Goal: Task Accomplishment & Management: Manage account settings

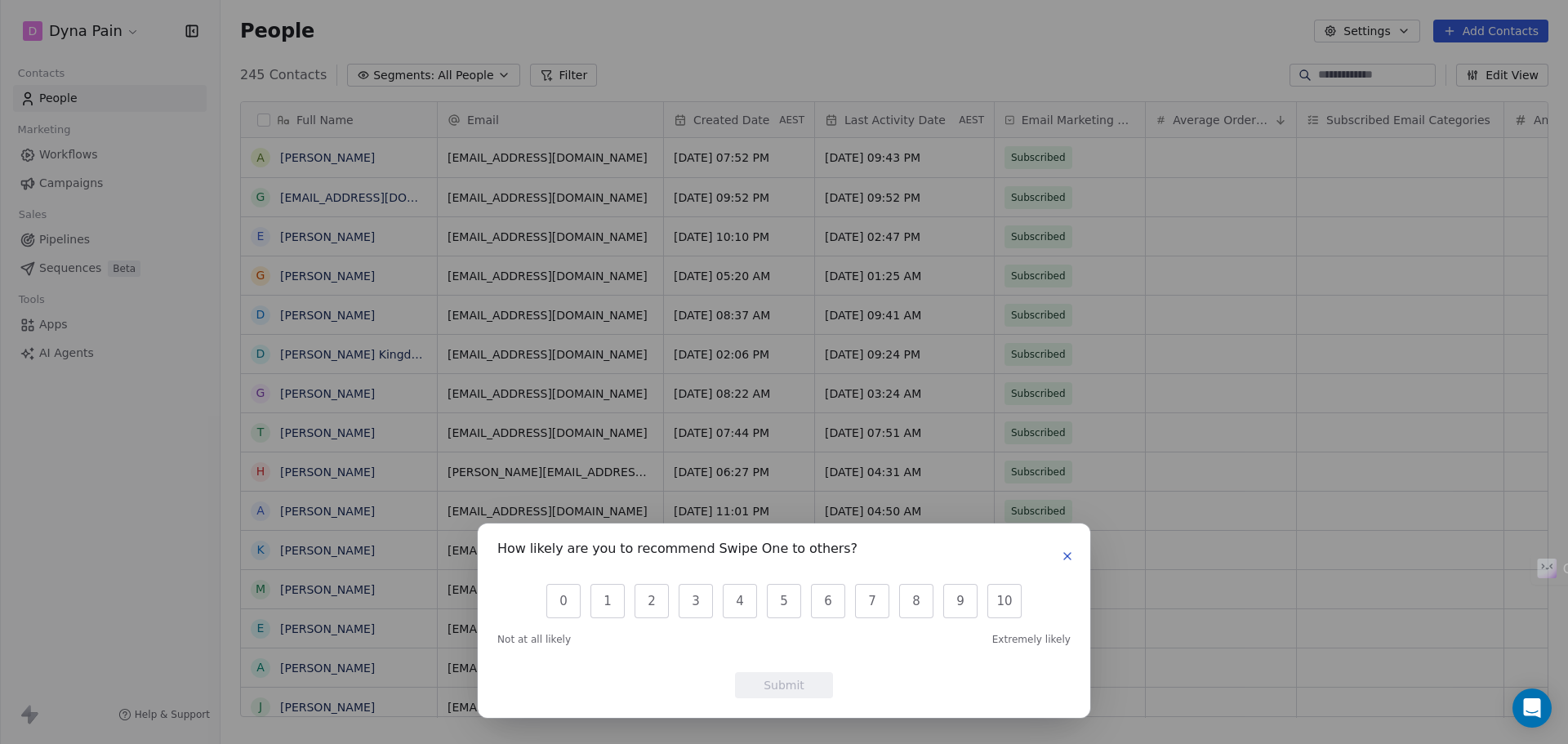
scroll to position [641, 1335]
click at [1075, 558] on button "button" at bounding box center [1067, 556] width 20 height 20
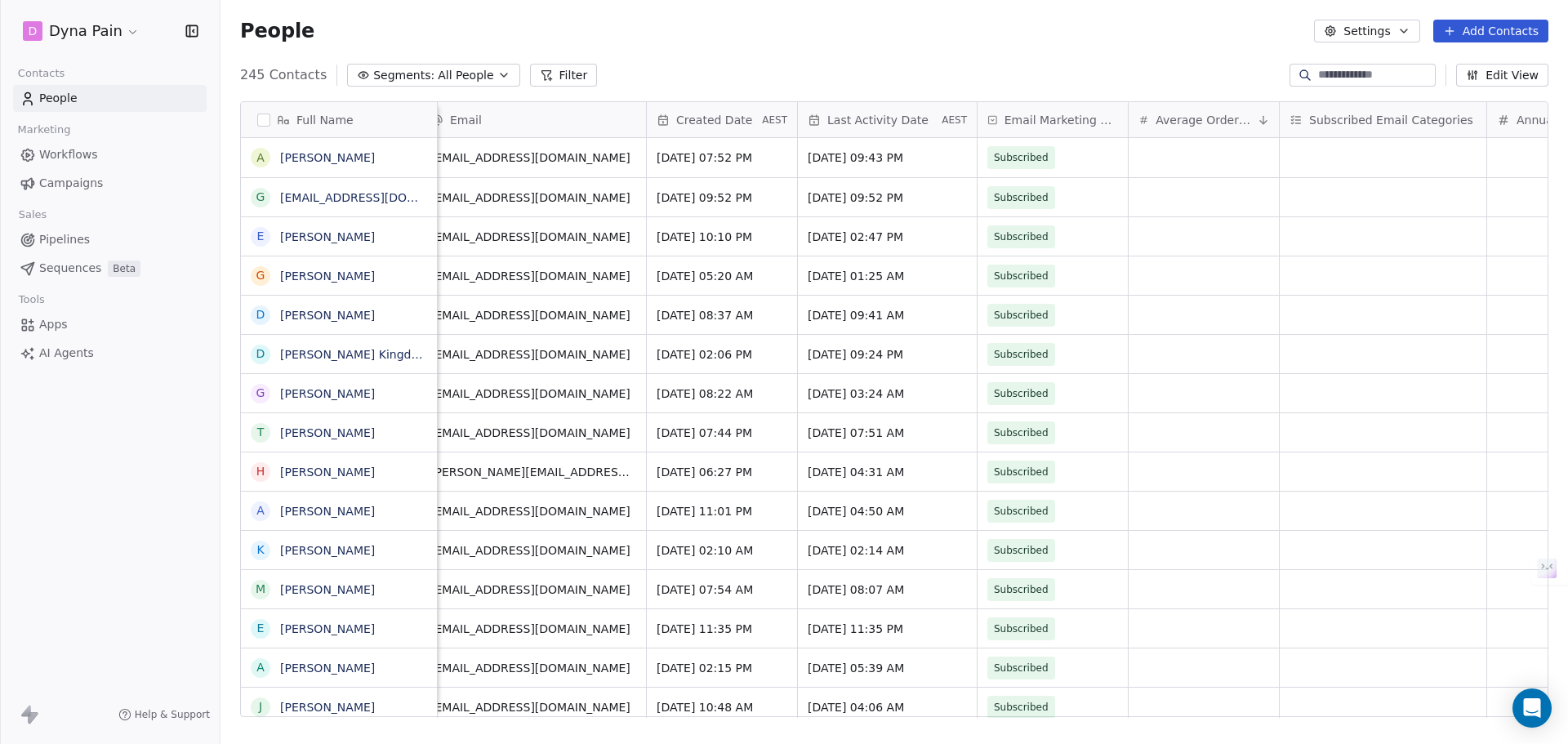
scroll to position [0, 0]
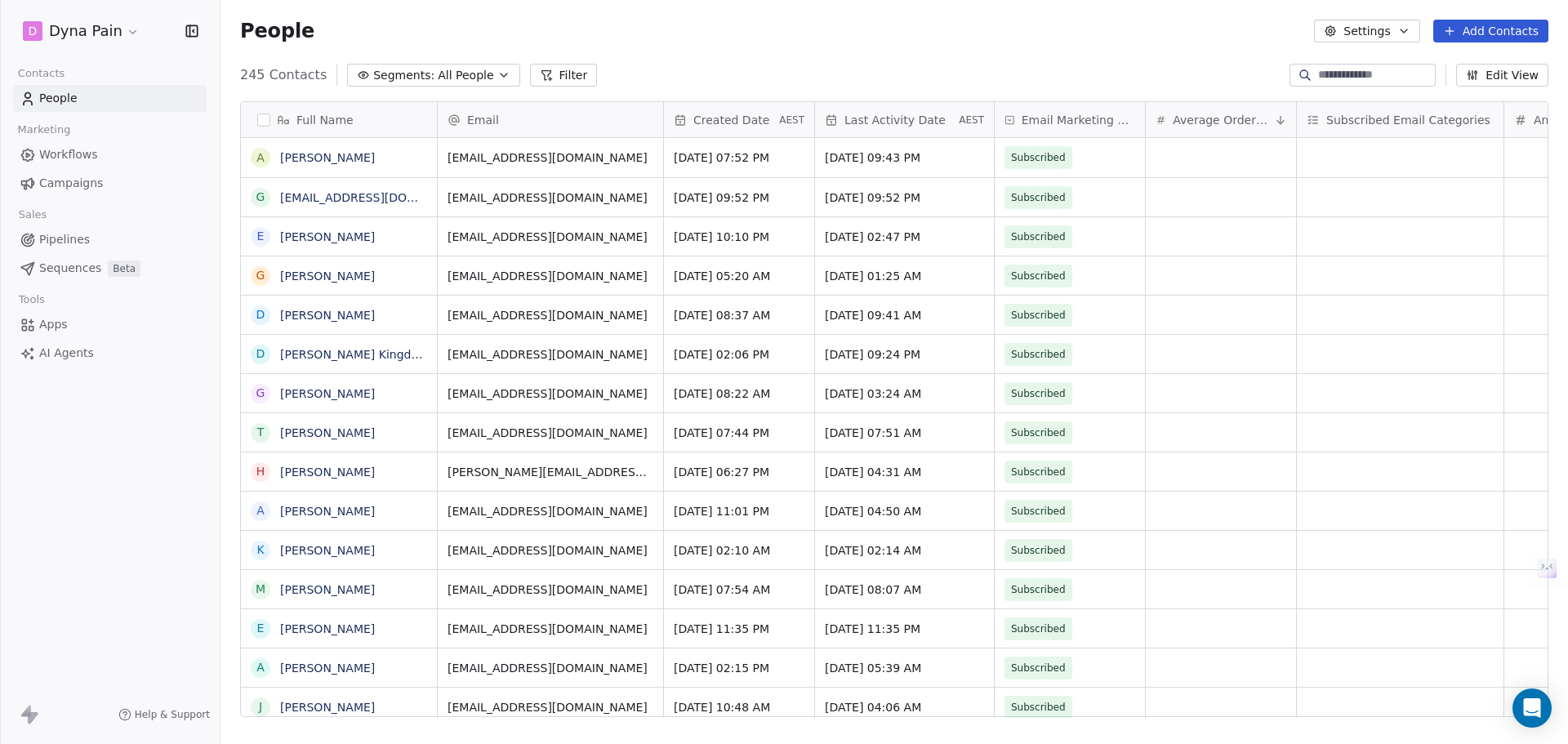
click at [1484, 36] on button "Add Contacts" at bounding box center [1490, 31] width 115 height 23
click at [1163, 50] on html "D Dyna Pain Contacts People Marketing Workflows Campaigns Sales Pipelines Seque…" at bounding box center [784, 372] width 1568 height 744
click at [1492, 74] on button "Edit View" at bounding box center [1502, 74] width 92 height 23
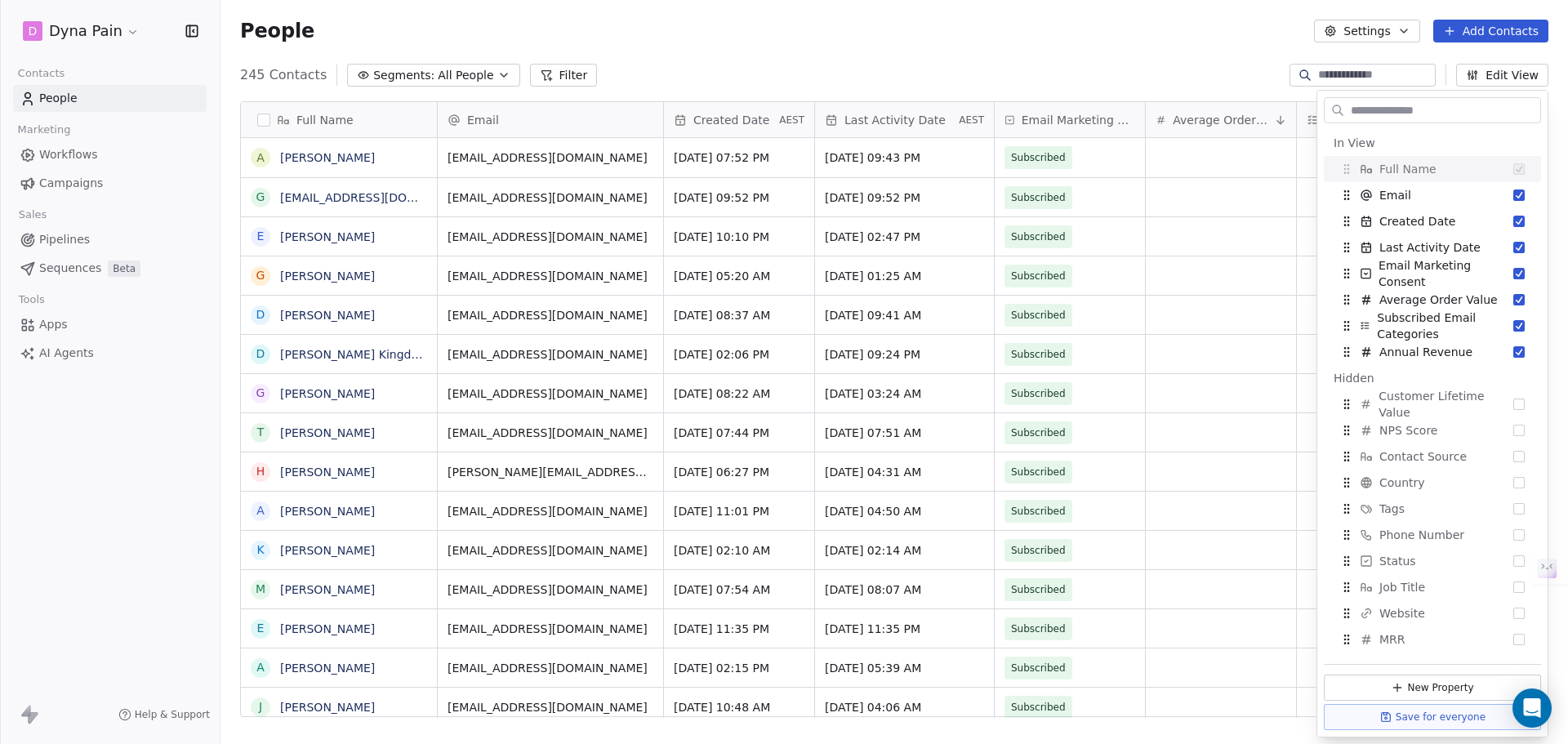
click at [1213, 79] on div "245 Contacts Segments: All People Filter Edit View" at bounding box center [894, 75] width 1347 height 27
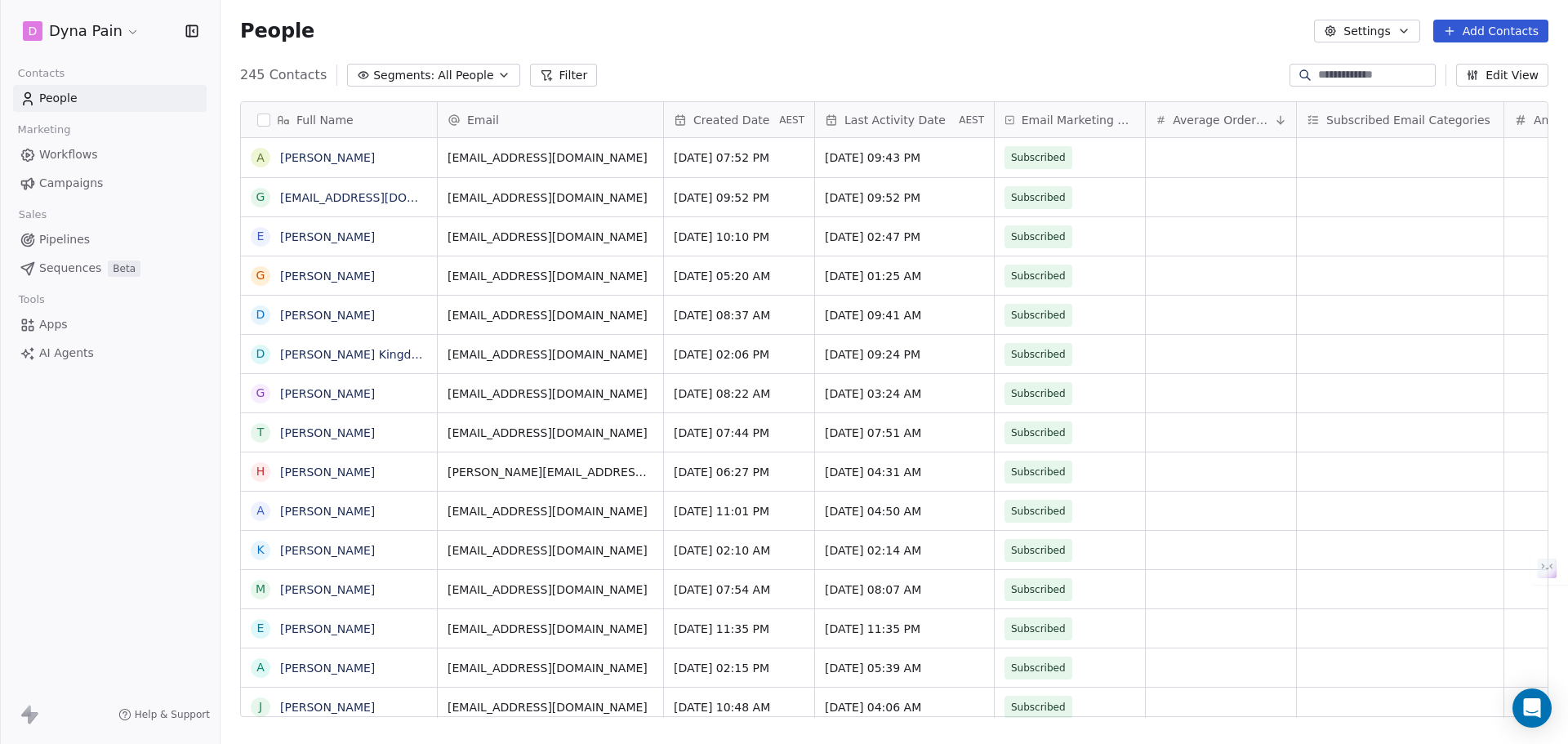
click at [100, 32] on html "D Dyna Pain Contacts People Marketing Workflows Campaigns Sales Pipelines Seque…" at bounding box center [784, 372] width 1568 height 744
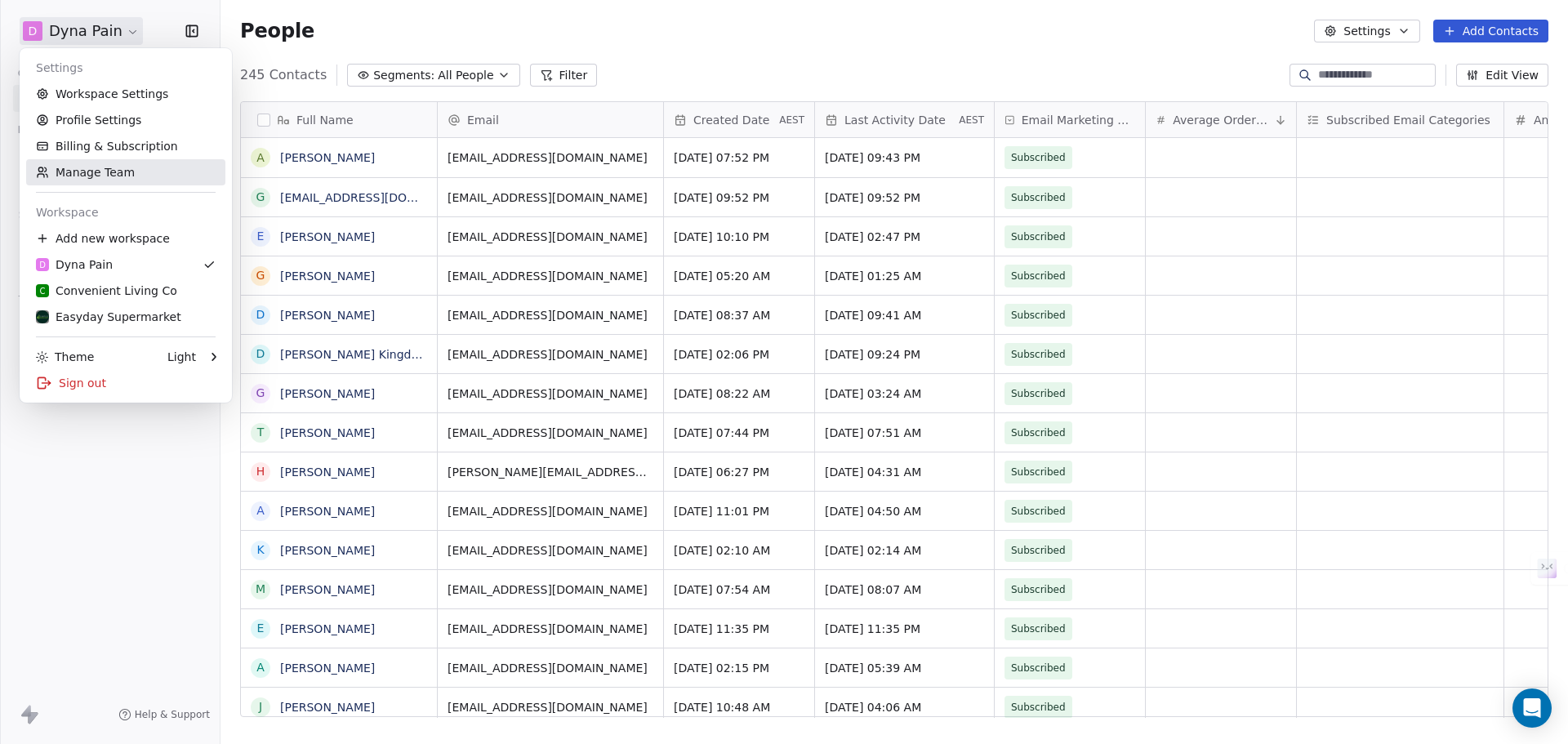
click at [157, 171] on link "Manage Team" at bounding box center [126, 172] width 199 height 27
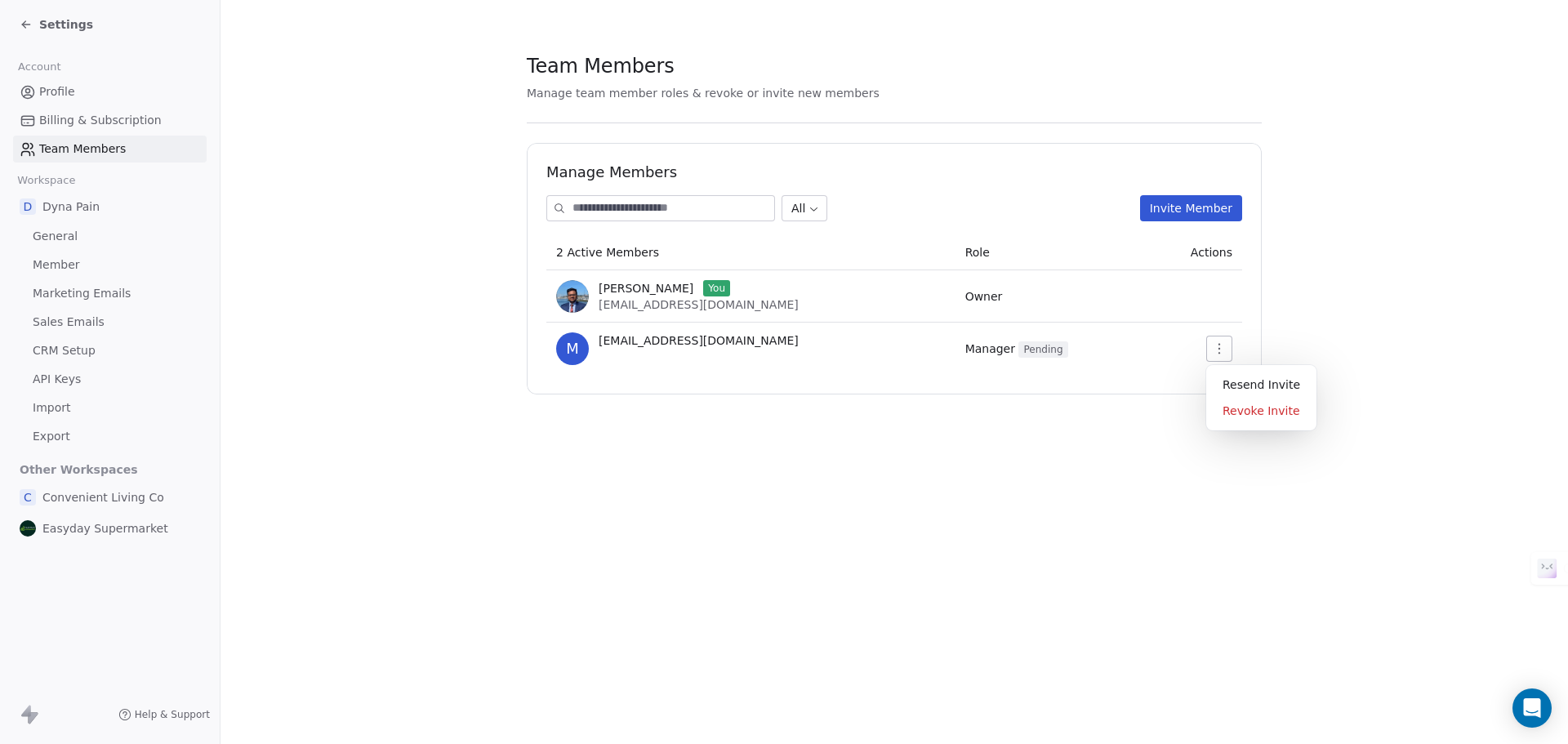
click at [1218, 351] on icon "button" at bounding box center [1219, 348] width 13 height 13
click at [1174, 210] on button "Invite Member" at bounding box center [1191, 208] width 102 height 27
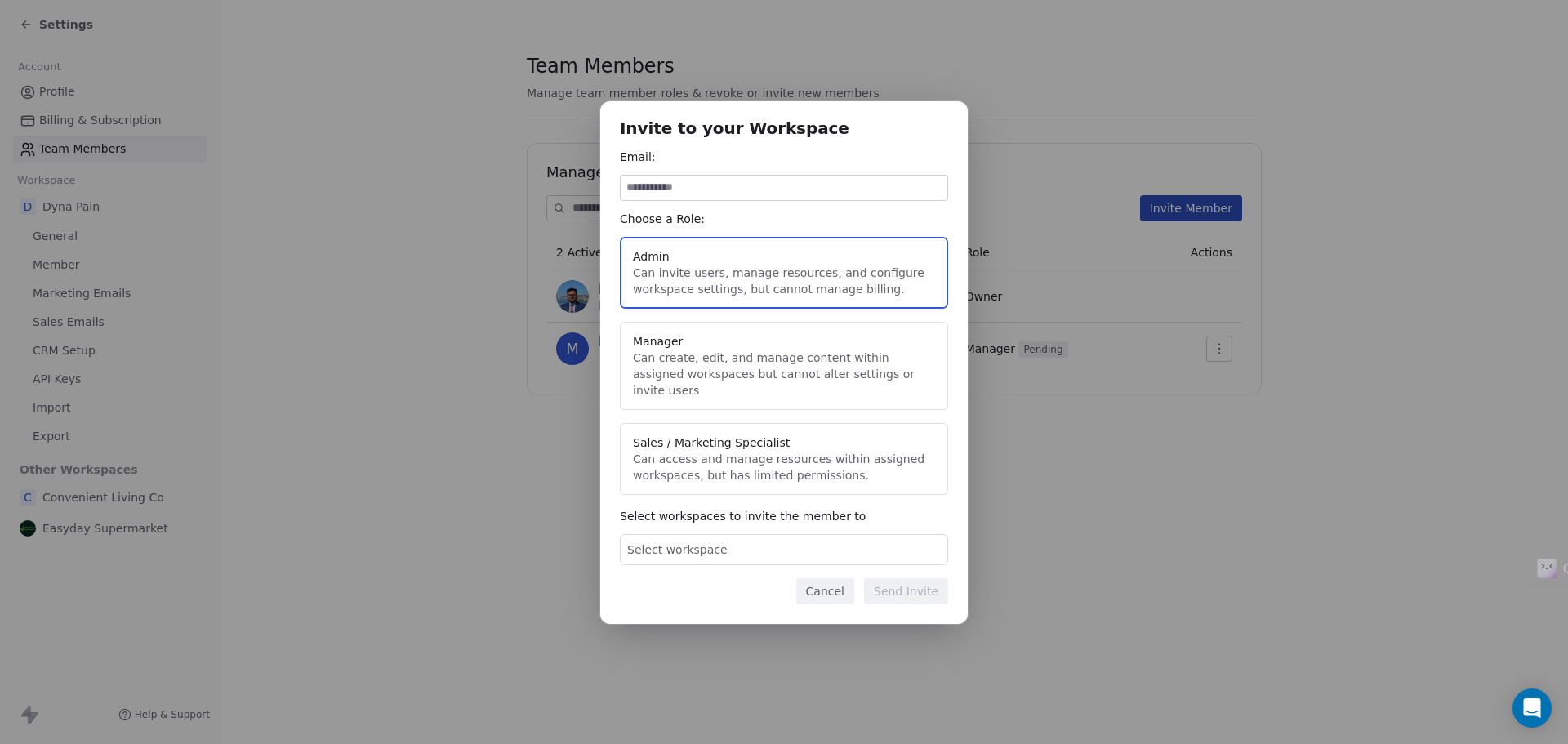
click at [715, 199] on input at bounding box center [784, 187] width 327 height 25
type input "**********"
drag, startPoint x: 659, startPoint y: 195, endPoint x: 912, endPoint y: 196, distance: 253.0
click at [912, 196] on input "**********" at bounding box center [784, 187] width 327 height 25
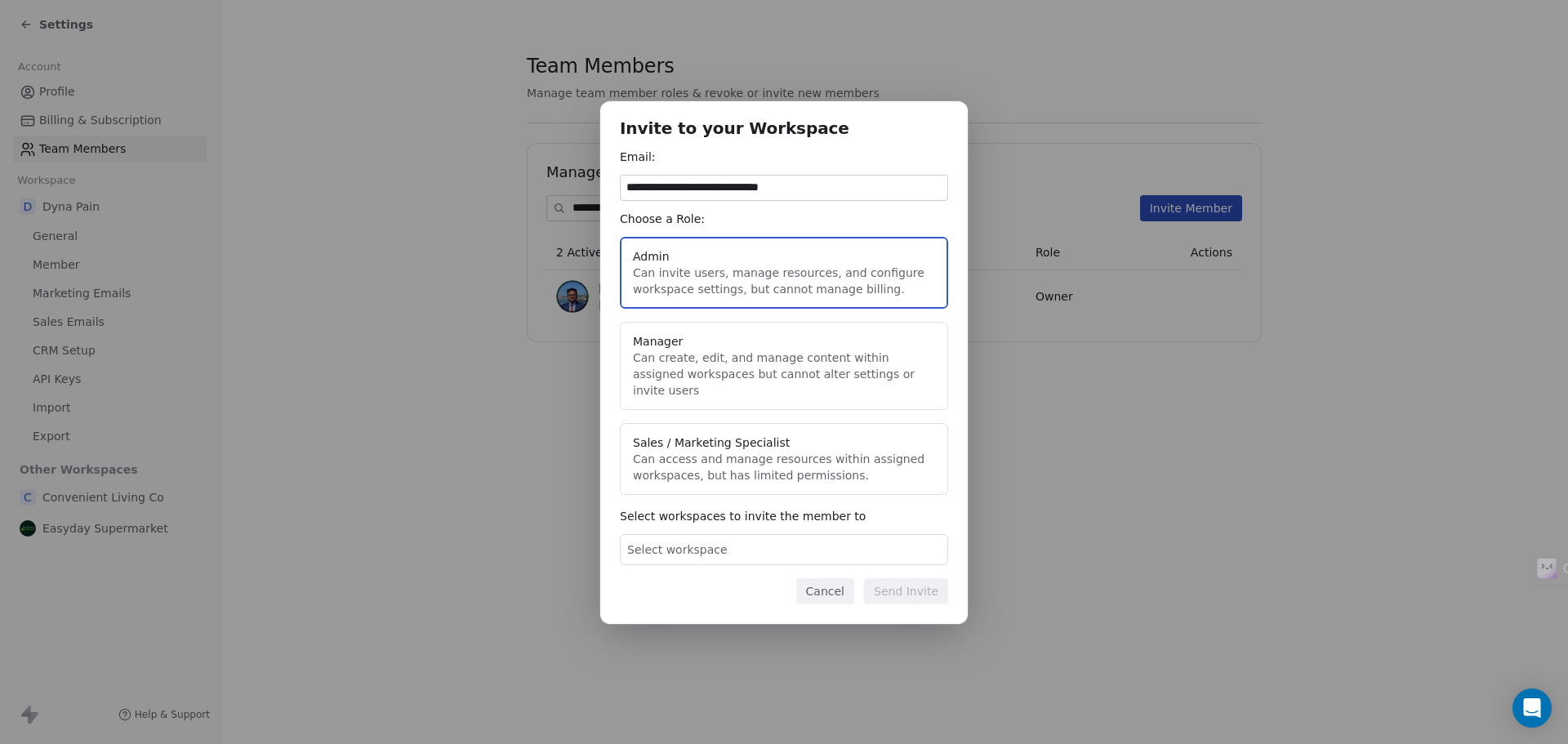
type input "**********"
click at [840, 385] on button "Manager Can create, edit, and manage content within assigned workspaces but can…" at bounding box center [784, 365] width 328 height 88
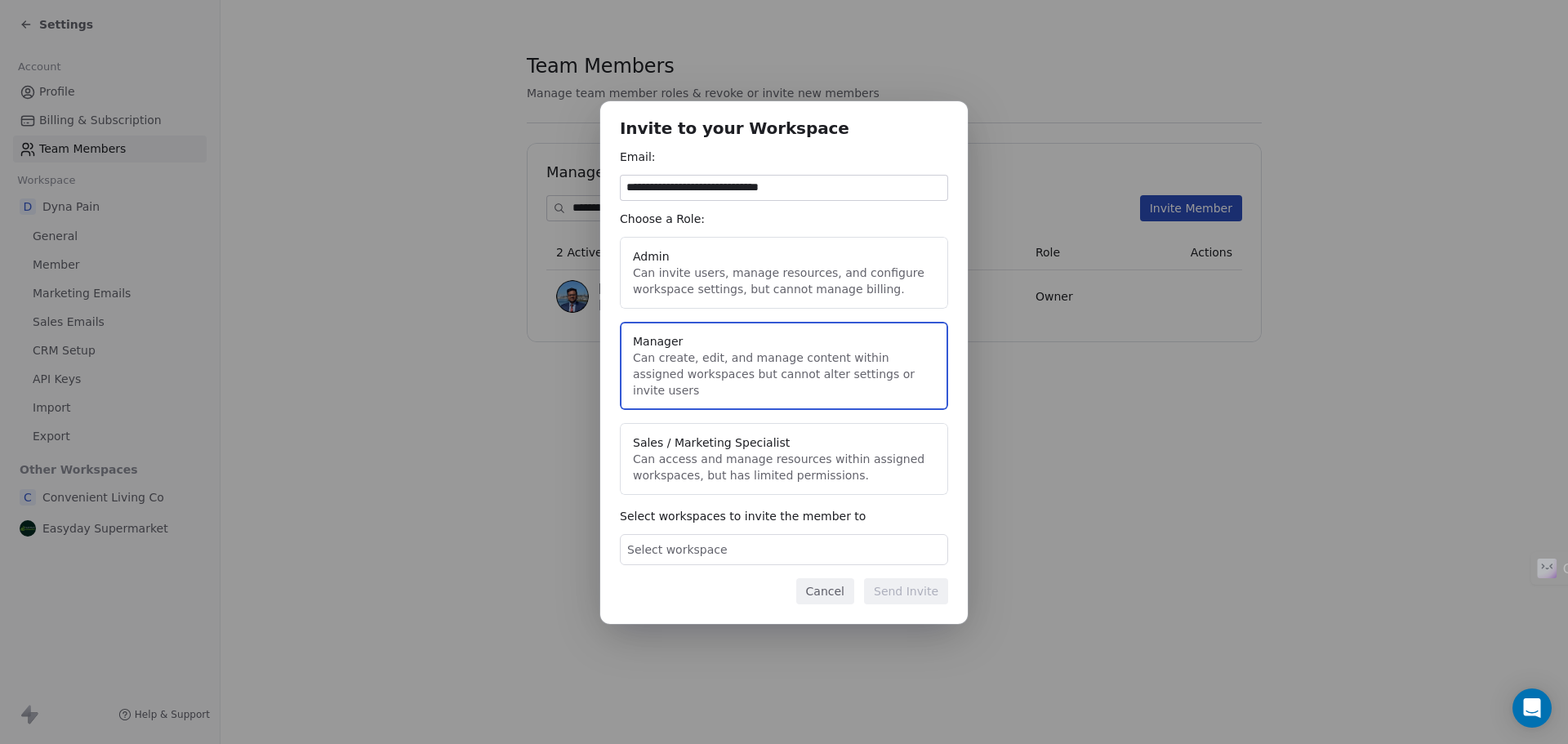
click at [748, 540] on div "Select workspace" at bounding box center [784, 549] width 328 height 31
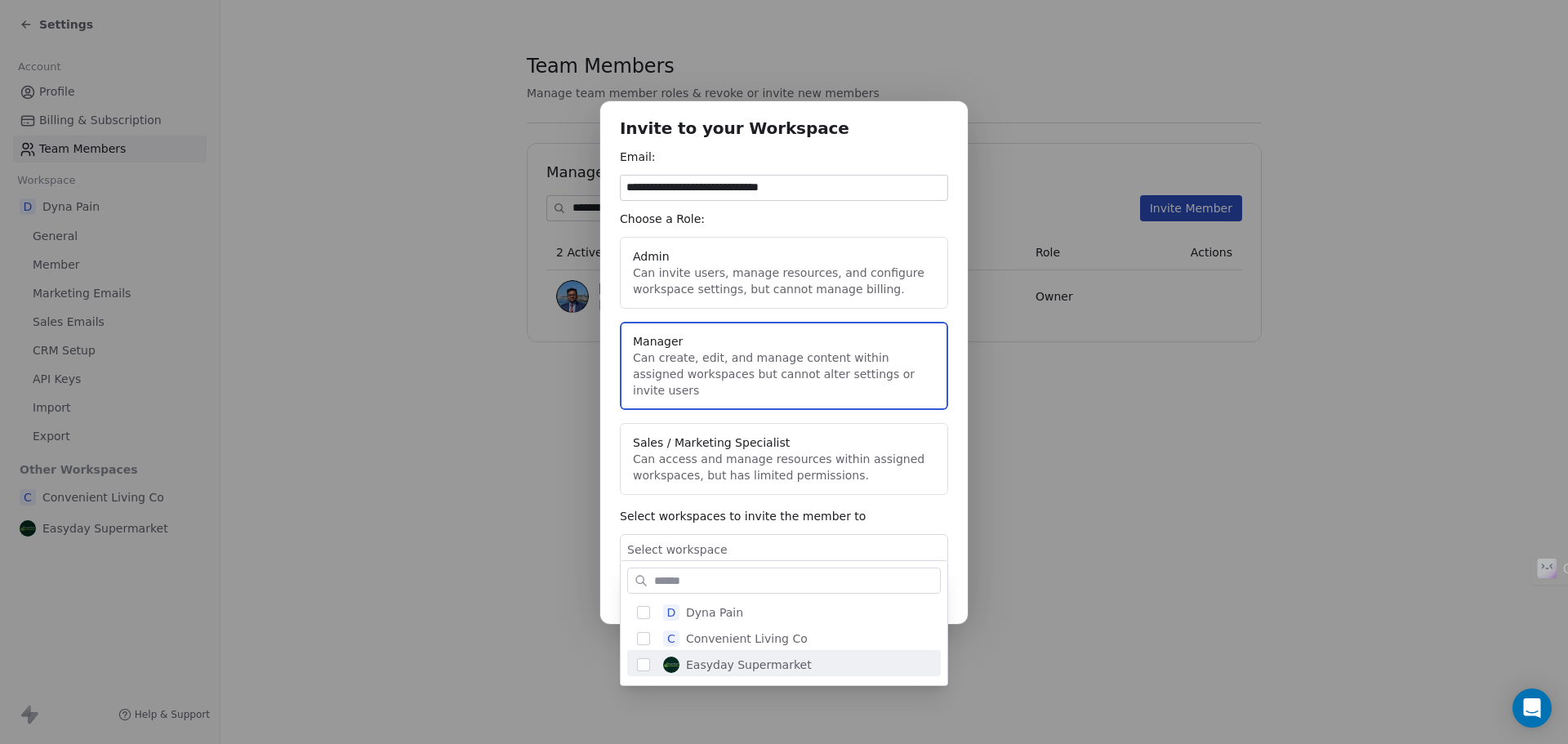
scroll to position [3, 0]
click at [878, 494] on div "**********" at bounding box center [784, 371] width 1568 height 593
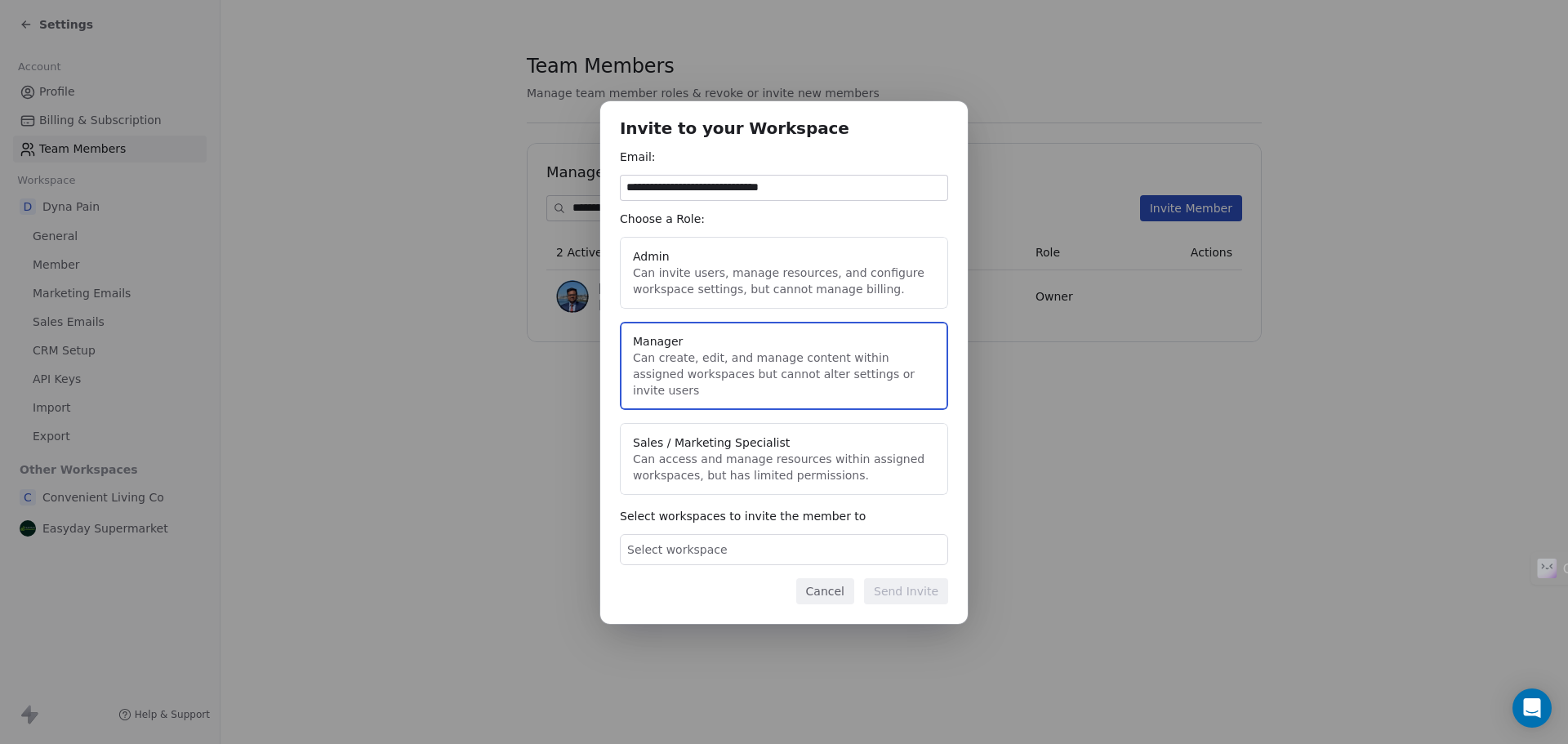
click at [832, 578] on button "Cancel" at bounding box center [825, 591] width 58 height 27
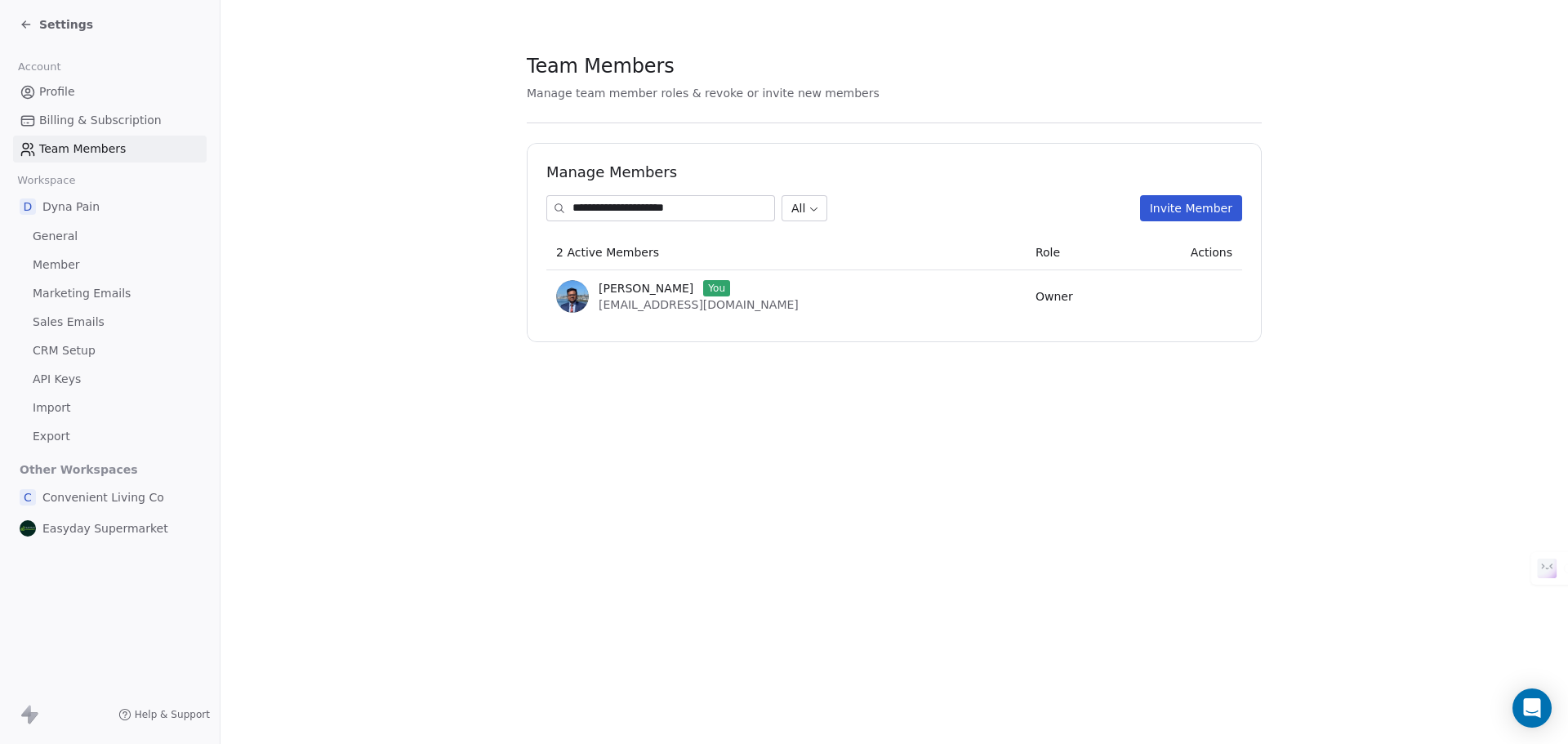
click at [86, 346] on span "CRM Setup" at bounding box center [64, 351] width 63 height 17
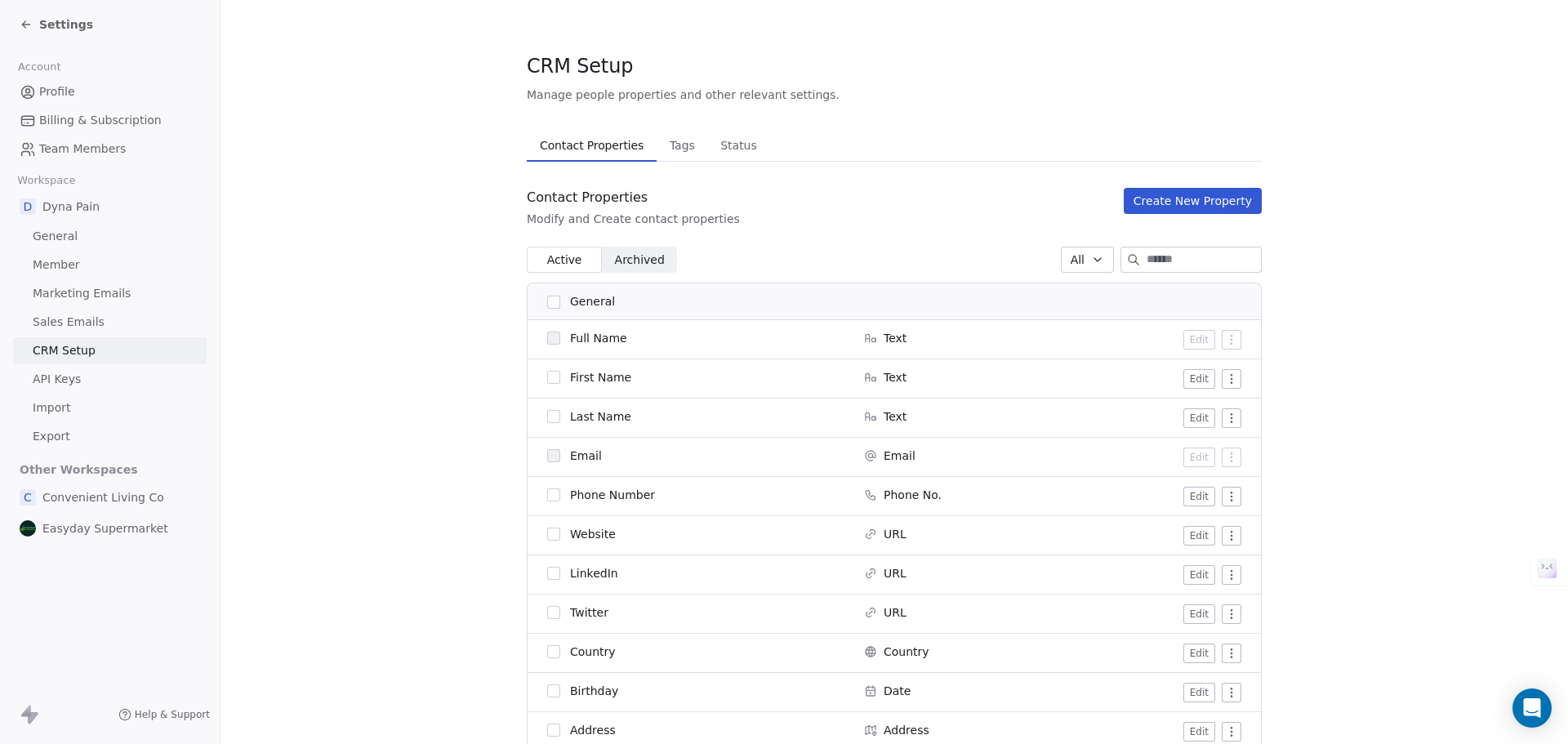
click at [59, 20] on span "Settings" at bounding box center [66, 24] width 54 height 16
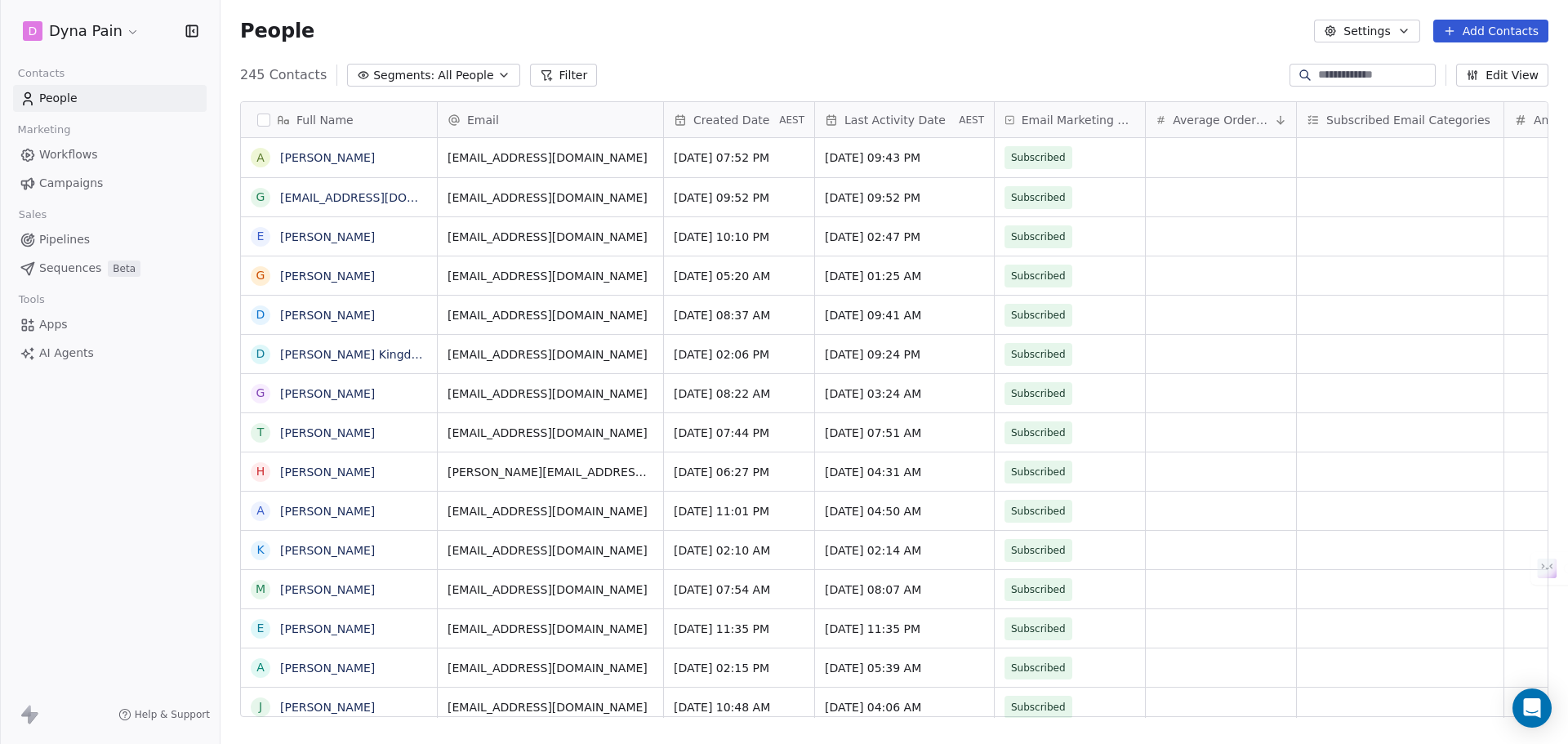
scroll to position [641, 1335]
click at [51, 154] on span "Workflows" at bounding box center [68, 155] width 59 height 17
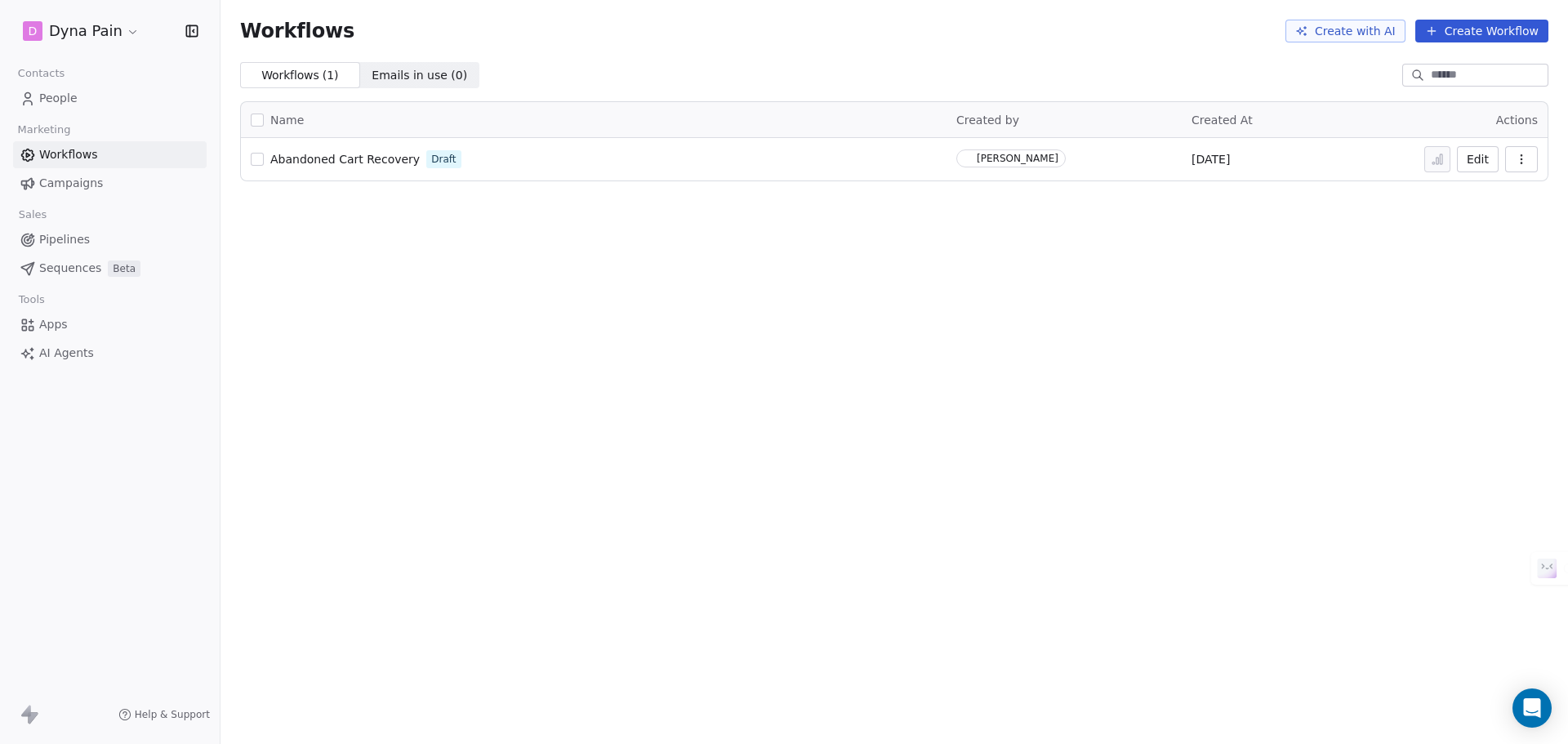
click at [63, 317] on span "Apps" at bounding box center [53, 324] width 28 height 17
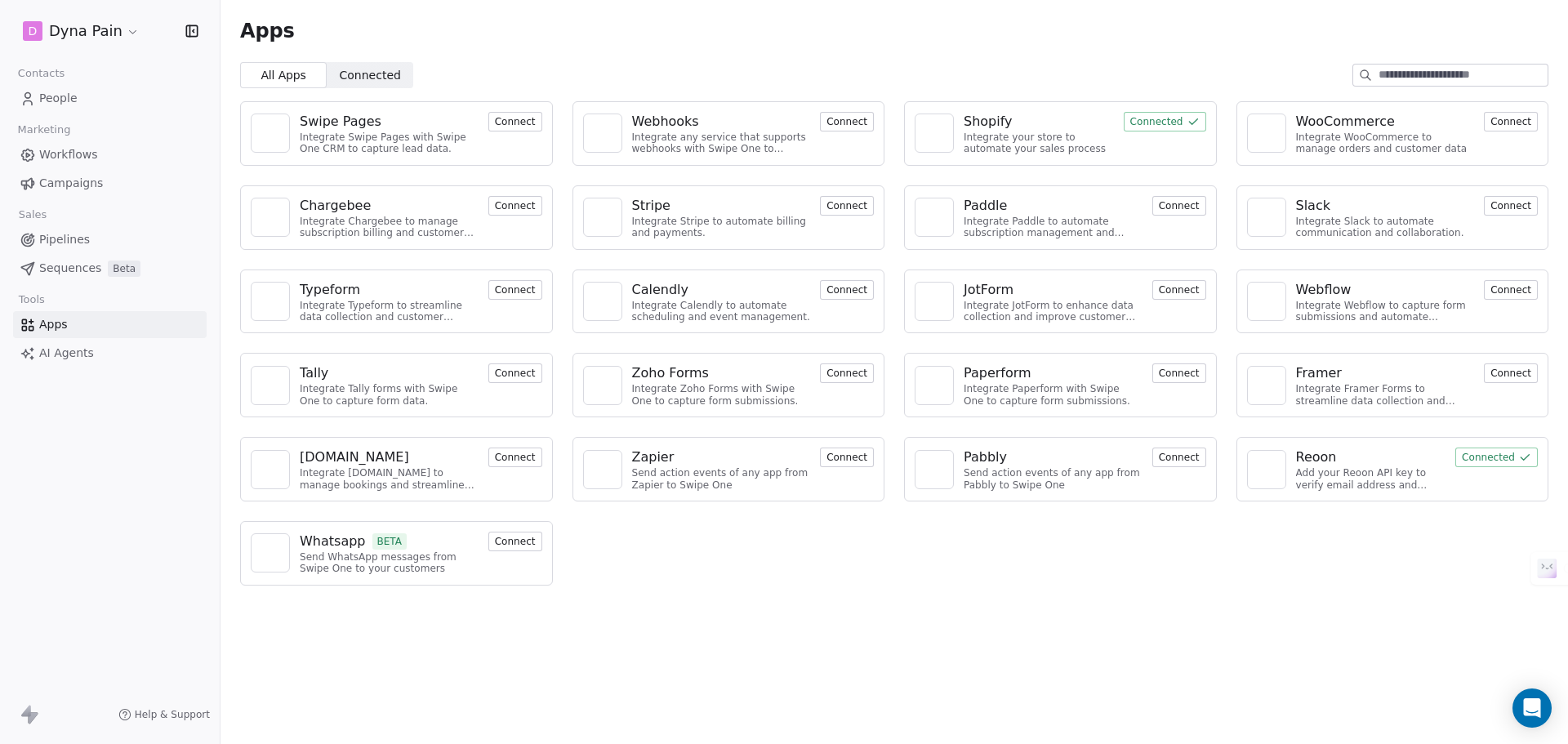
click at [62, 94] on span "People" at bounding box center [58, 98] width 38 height 17
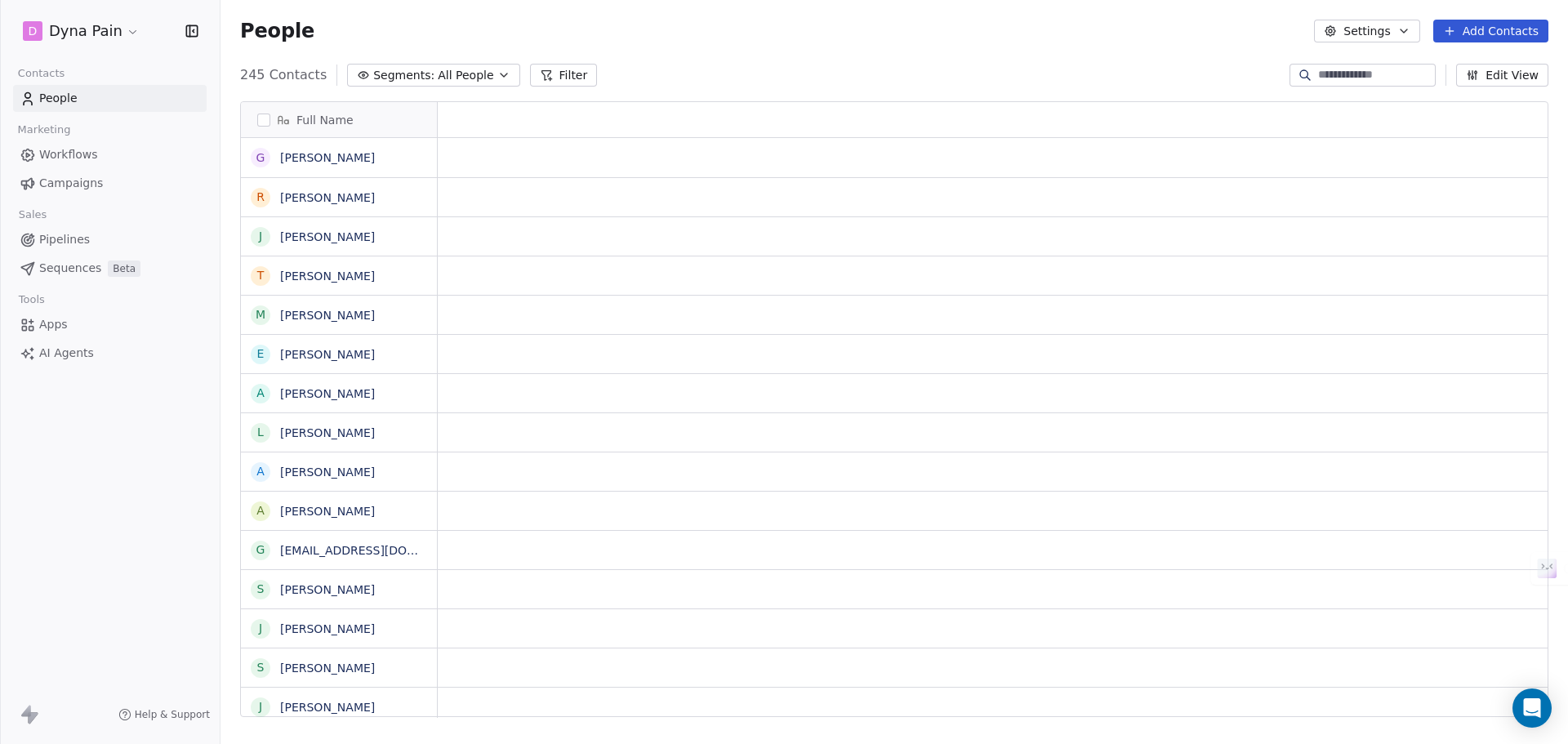
scroll to position [641, 1335]
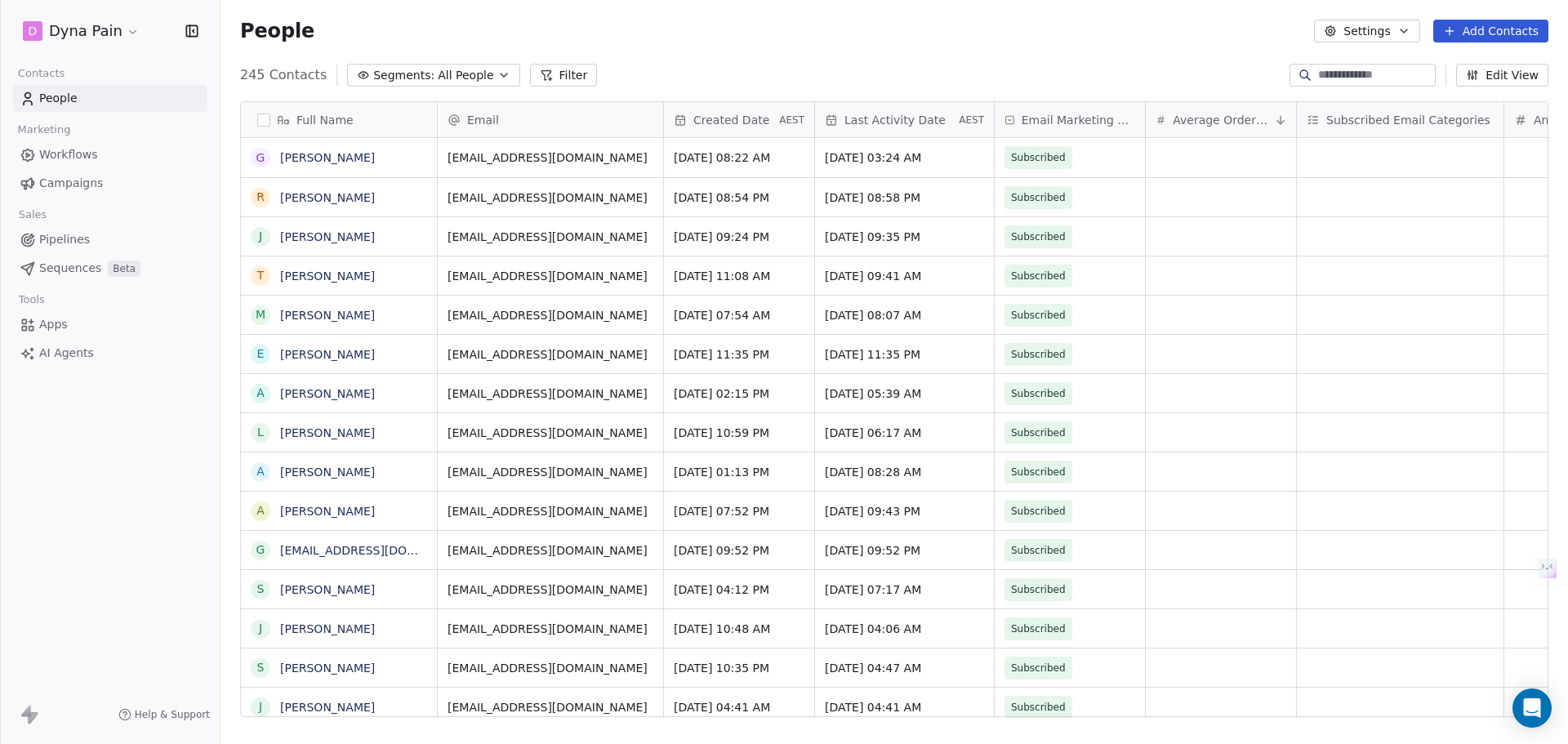
click at [481, 86] on div "245 Contacts Segments: All People Filter Edit View" at bounding box center [894, 75] width 1347 height 27
click at [481, 81] on button "Segments: All People" at bounding box center [433, 74] width 172 height 23
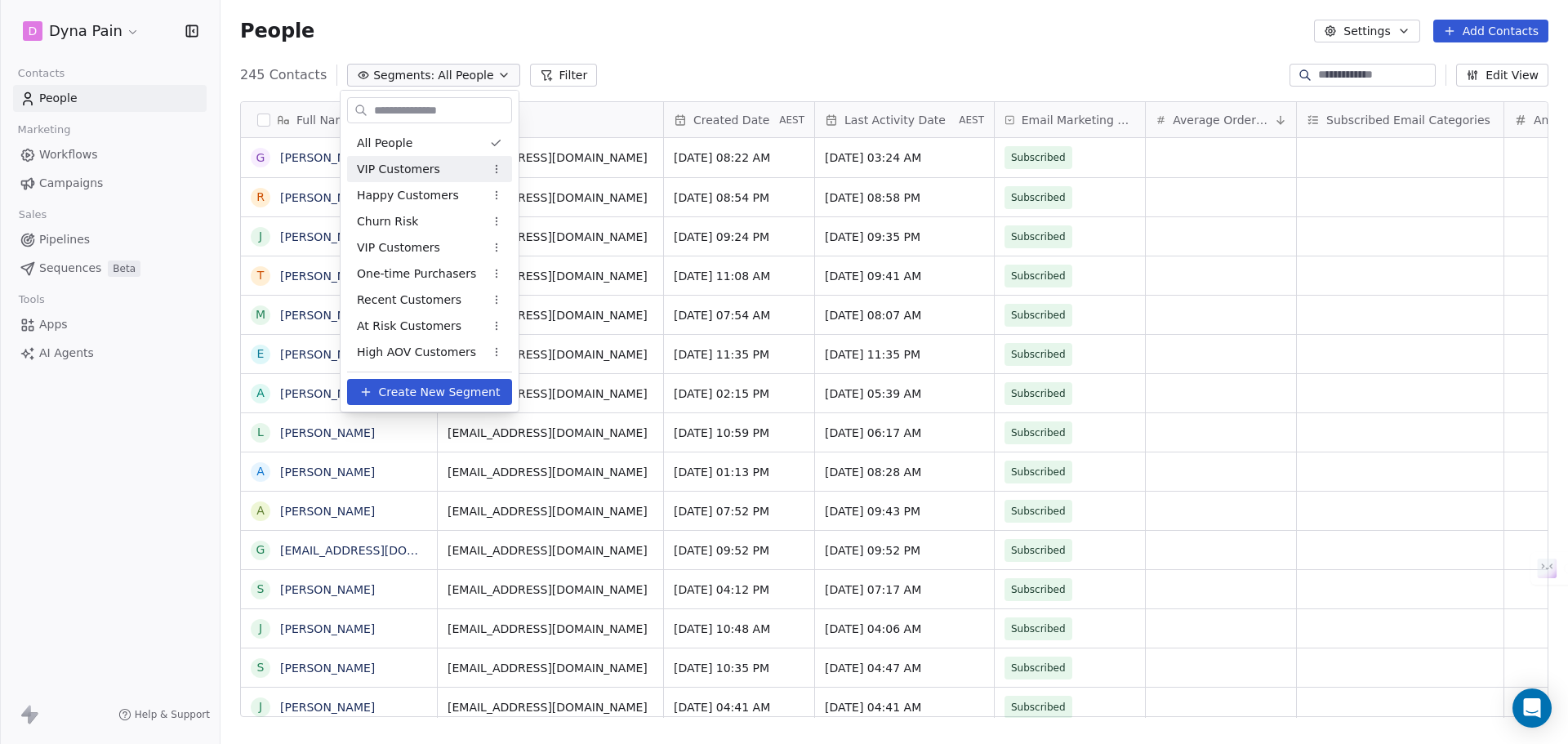
click at [456, 164] on div "VIP Customers" at bounding box center [429, 168] width 165 height 27
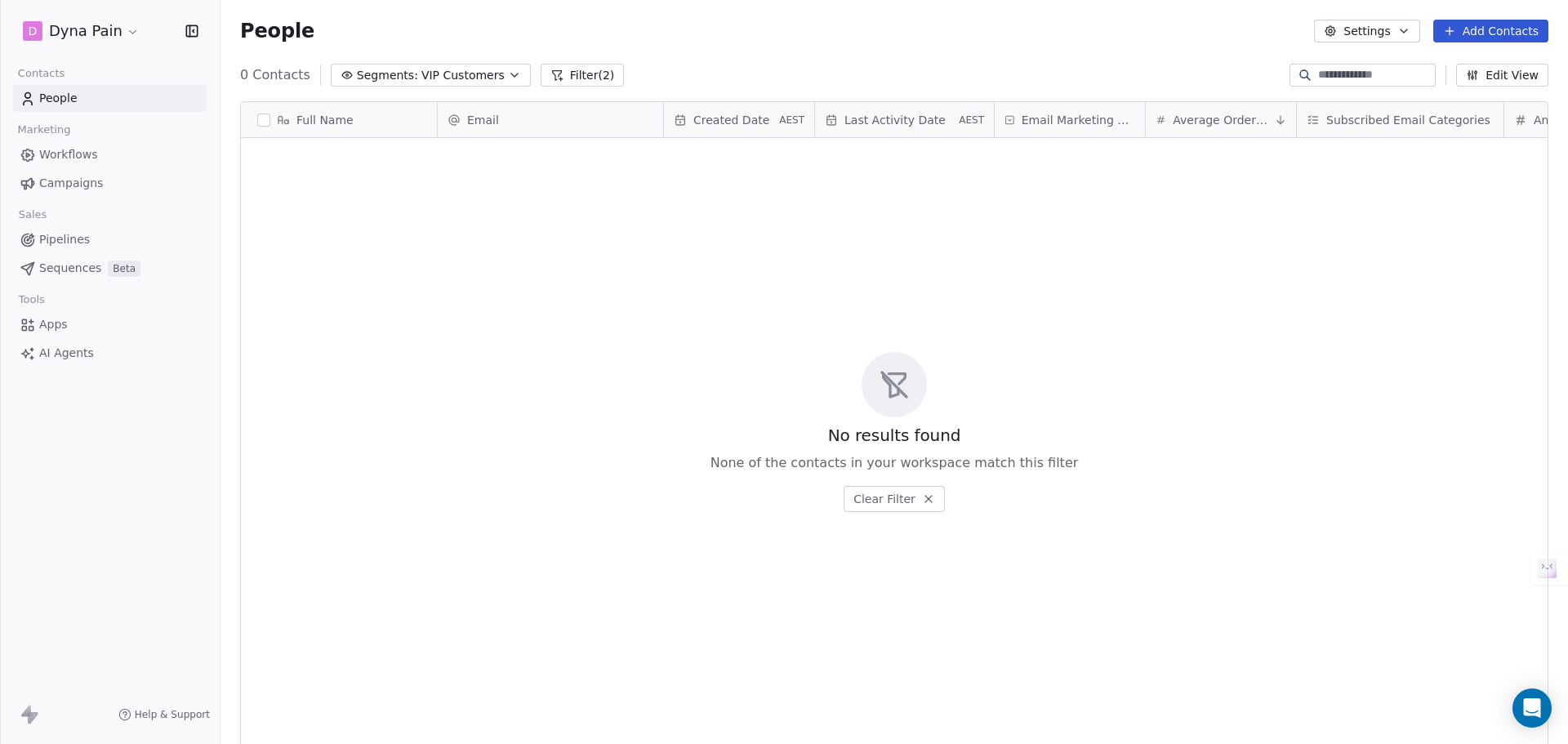
click at [508, 74] on icon "button" at bounding box center [514, 74] width 13 height 13
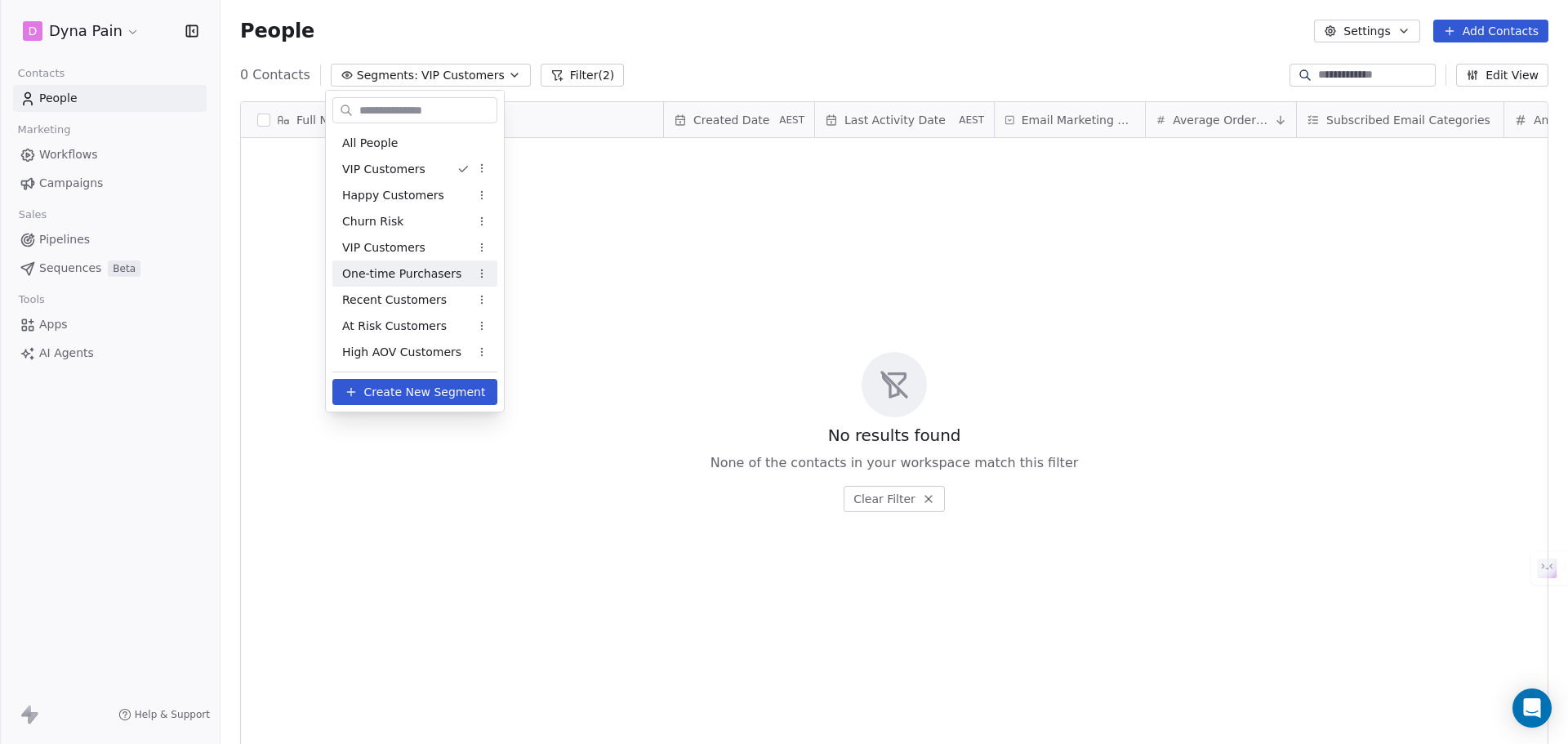
click at [555, 239] on html "D Dyna Pain Contacts People Marketing Workflows Campaigns Sales Pipelines Seque…" at bounding box center [784, 372] width 1568 height 744
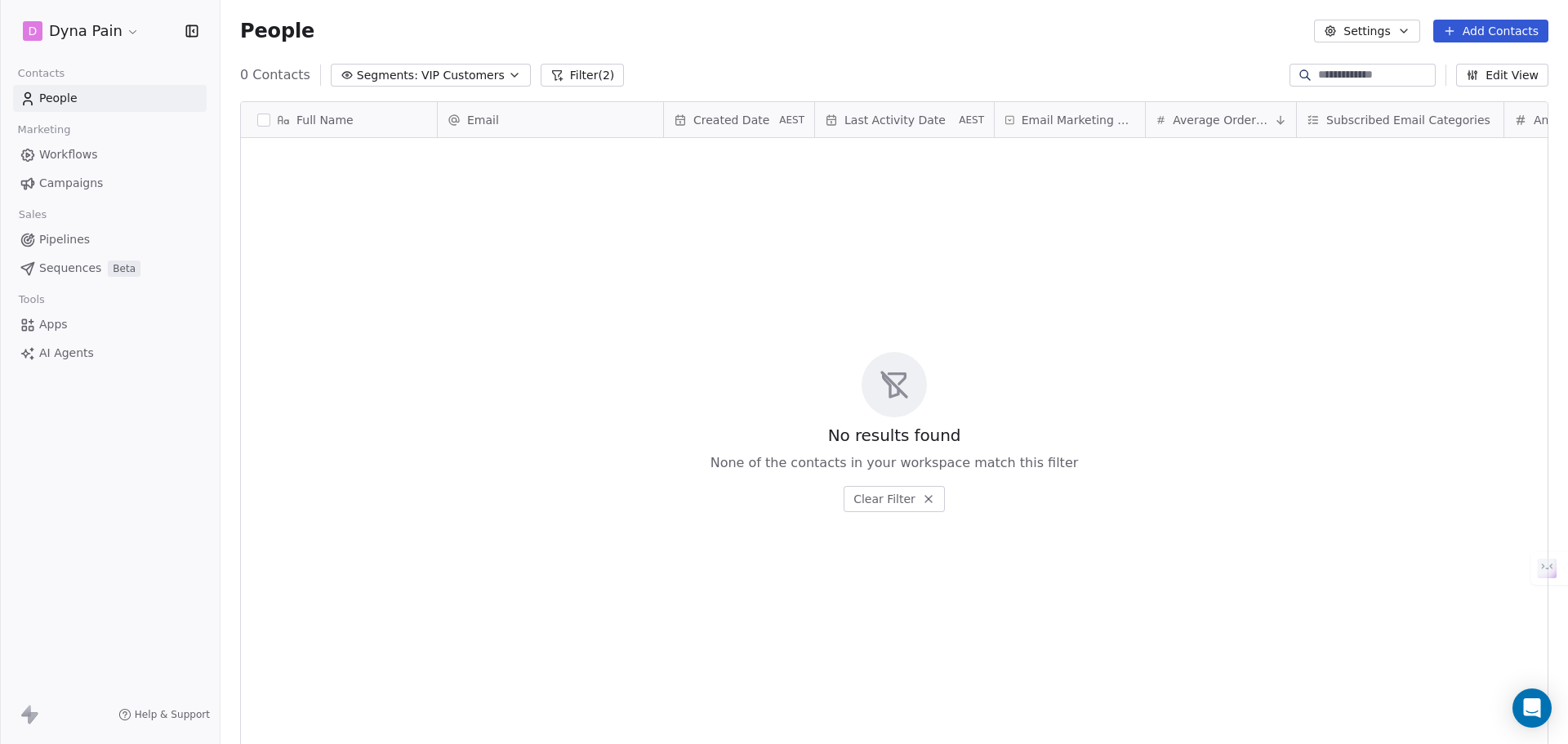
click at [1501, 76] on button "Edit View" at bounding box center [1502, 74] width 92 height 23
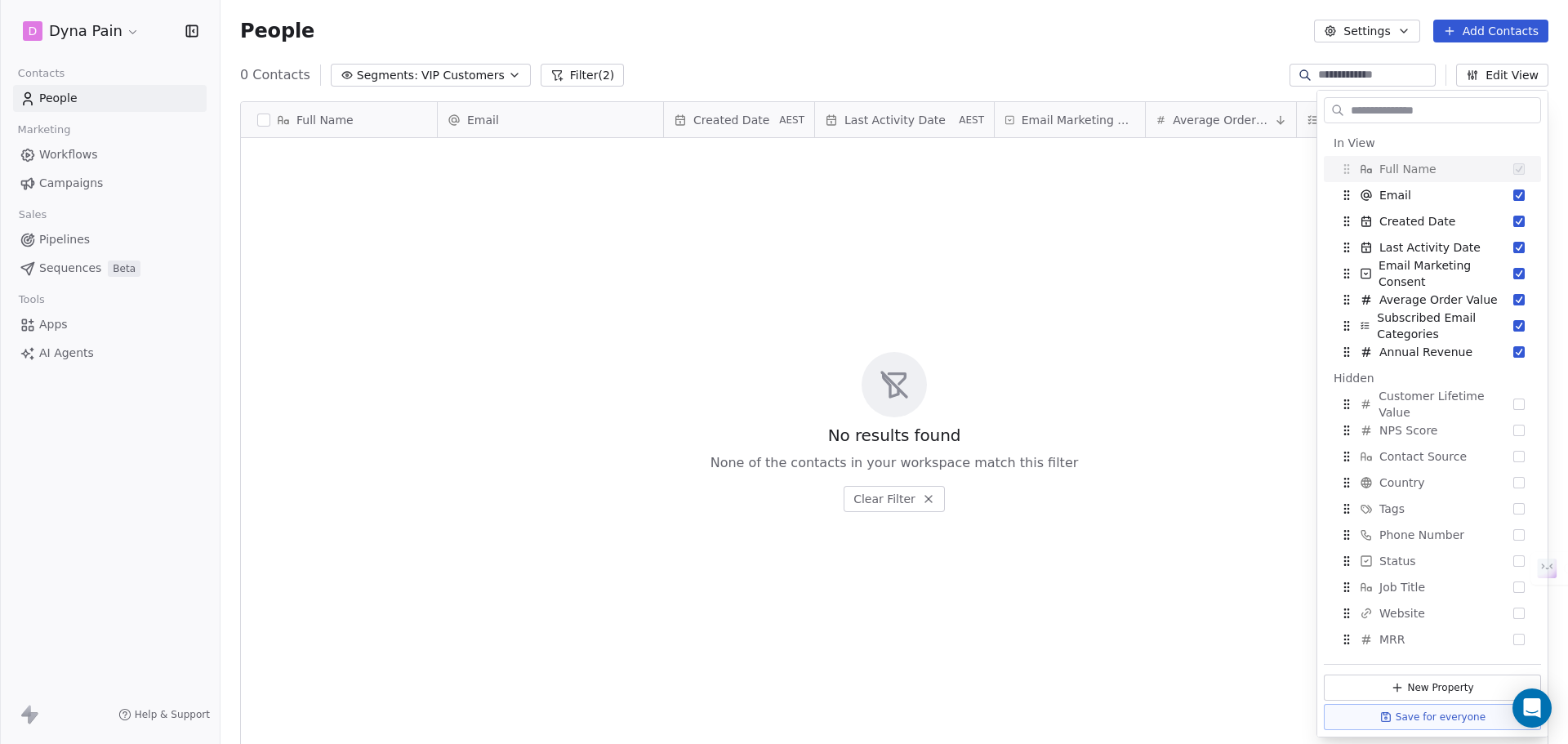
click at [1346, 29] on button "Settings" at bounding box center [1366, 31] width 105 height 23
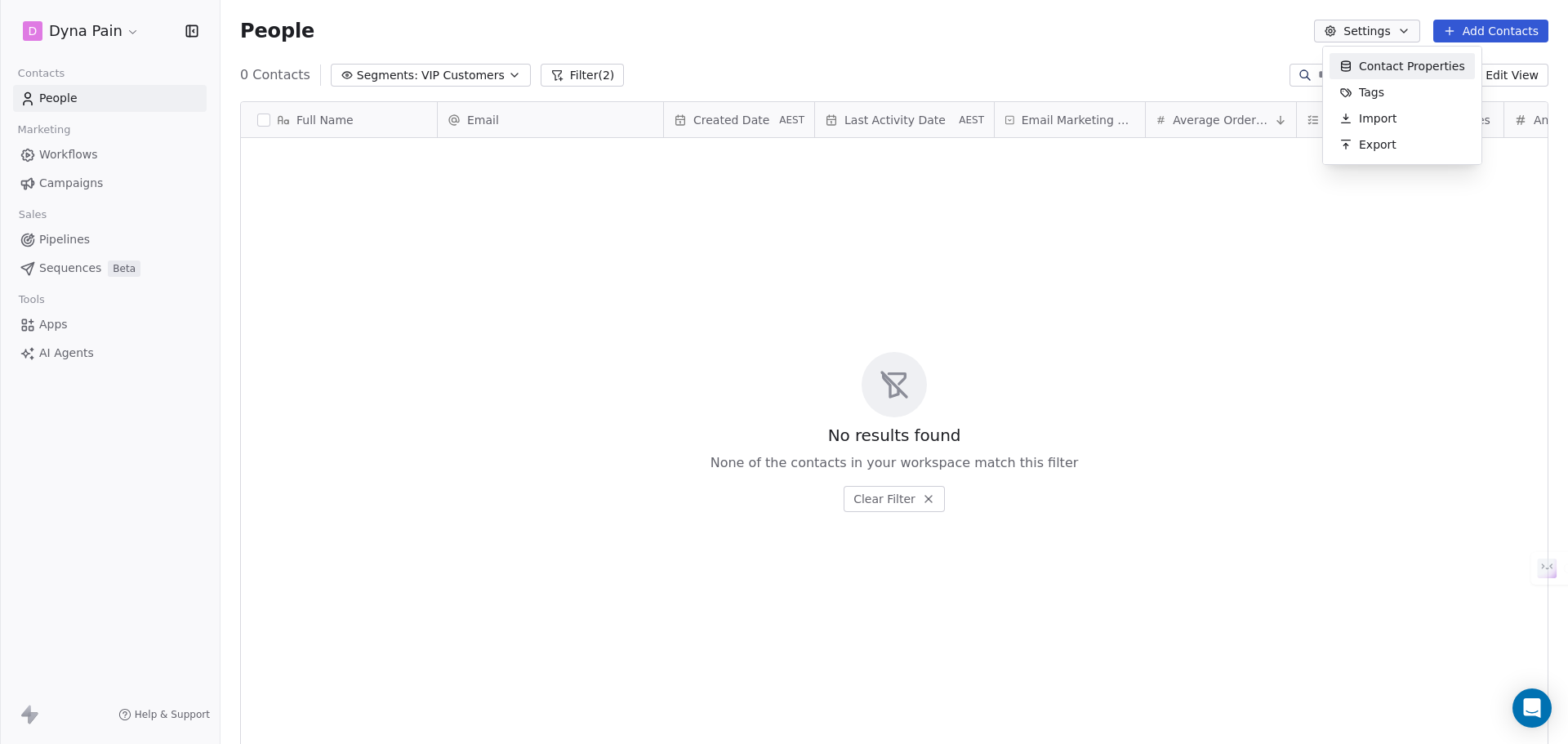
click at [1384, 69] on span "Contact Properties" at bounding box center [1412, 67] width 106 height 17
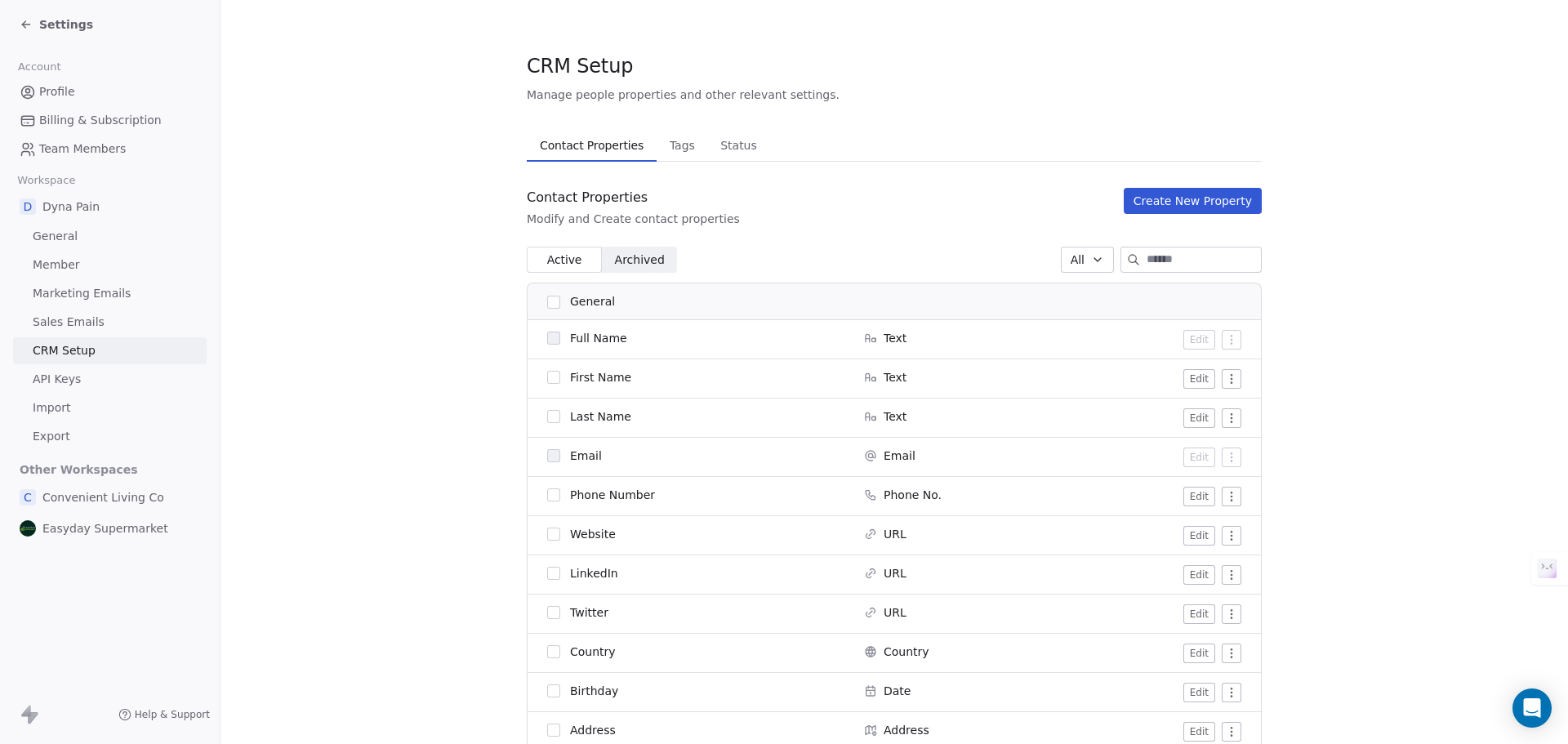
click at [62, 243] on span "General" at bounding box center [55, 236] width 45 height 17
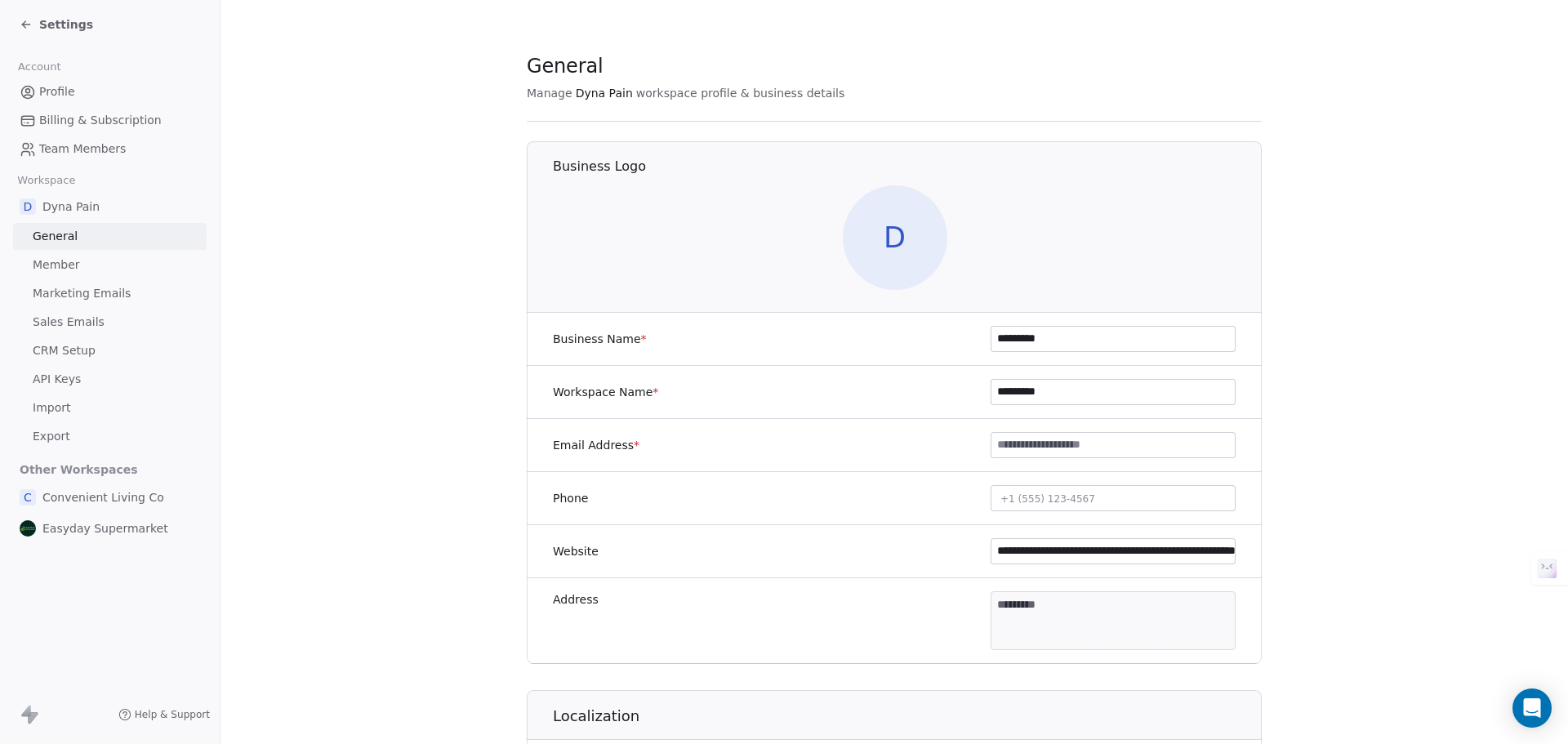
click at [28, 27] on icon at bounding box center [26, 24] width 13 height 13
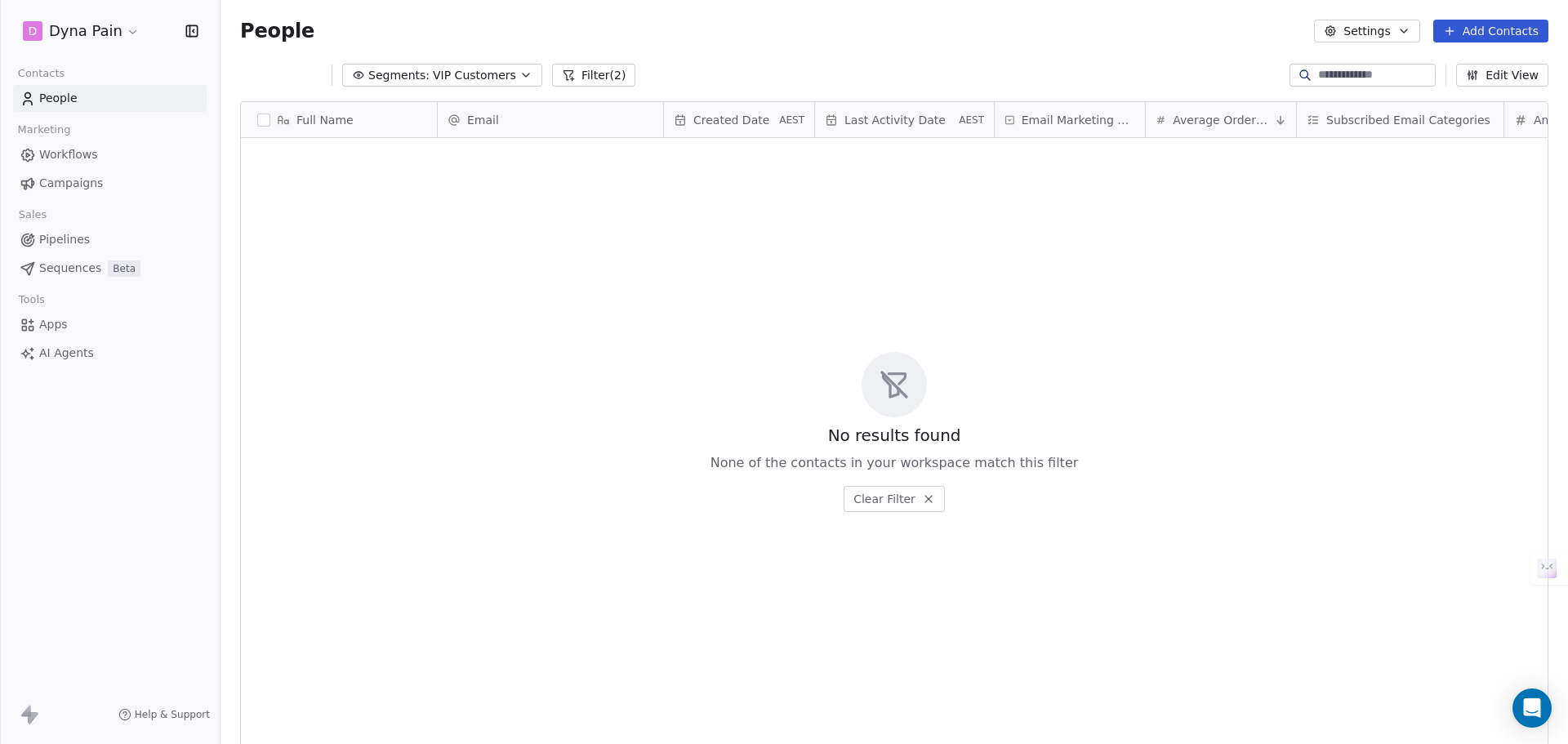
scroll to position [641, 1335]
click at [63, 233] on span "Pipelines" at bounding box center [64, 239] width 50 height 17
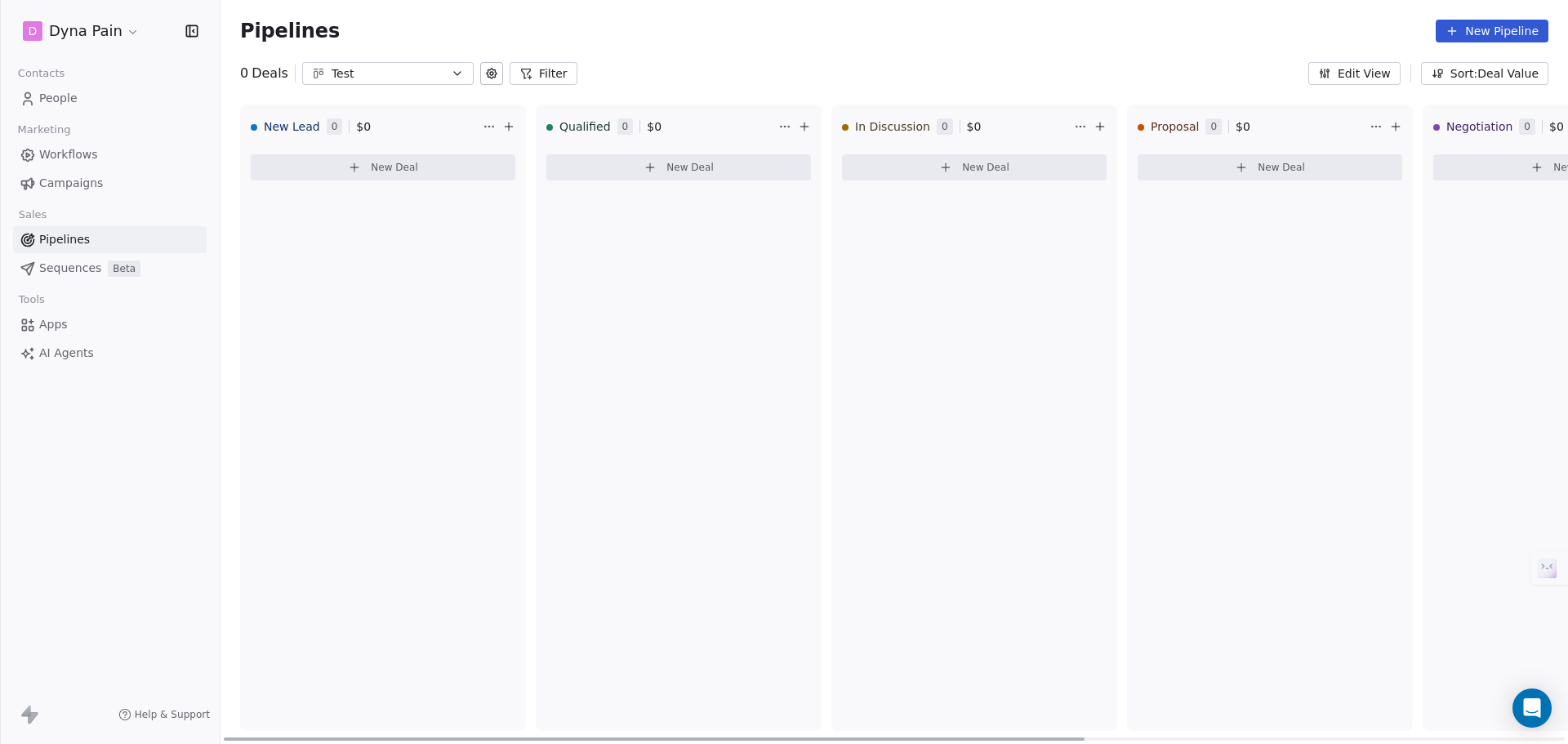
click at [388, 171] on span "New Deal" at bounding box center [393, 167] width 47 height 13
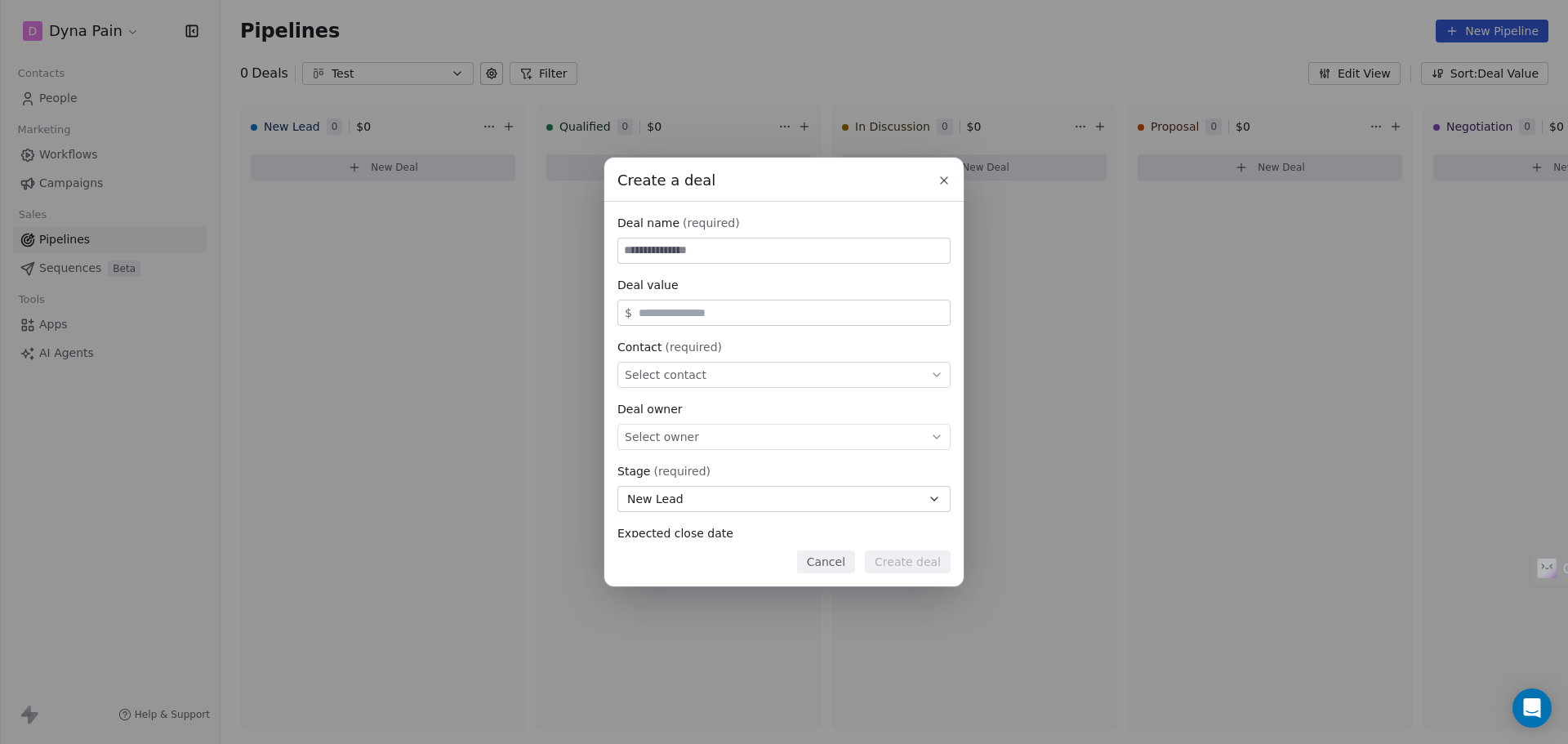
click at [935, 176] on button at bounding box center [944, 180] width 20 height 20
